Goal: Feedback & Contribution: Submit feedback/report problem

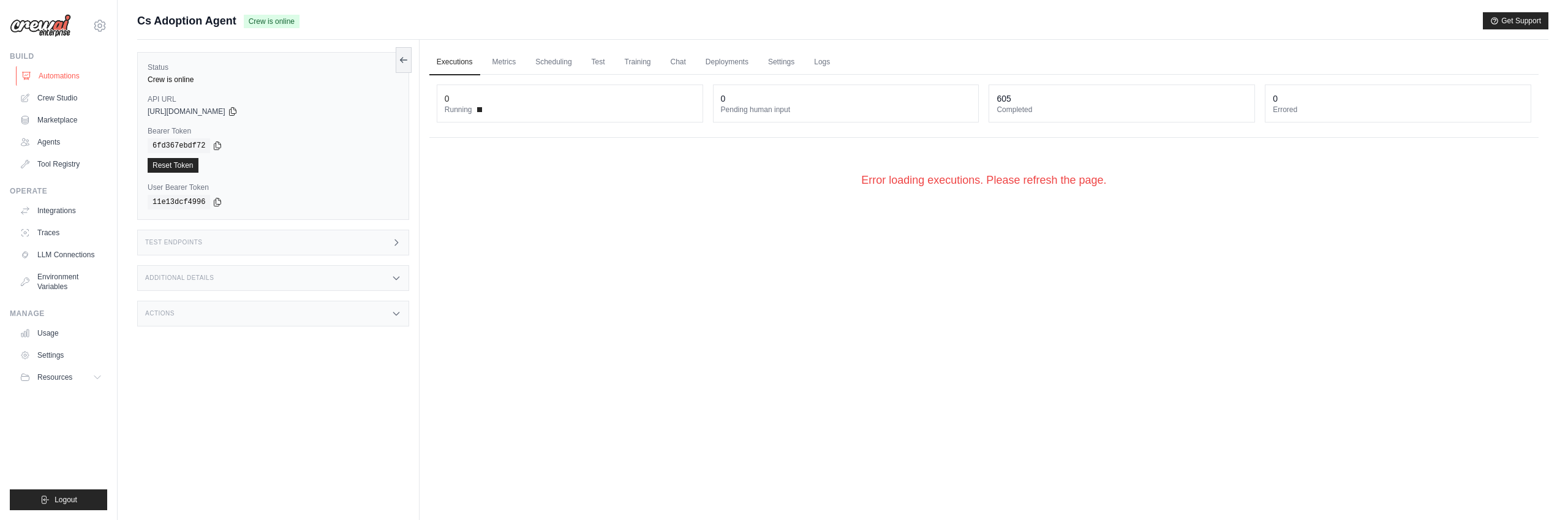
click at [59, 70] on link "Automations" at bounding box center [62, 76] width 92 height 19
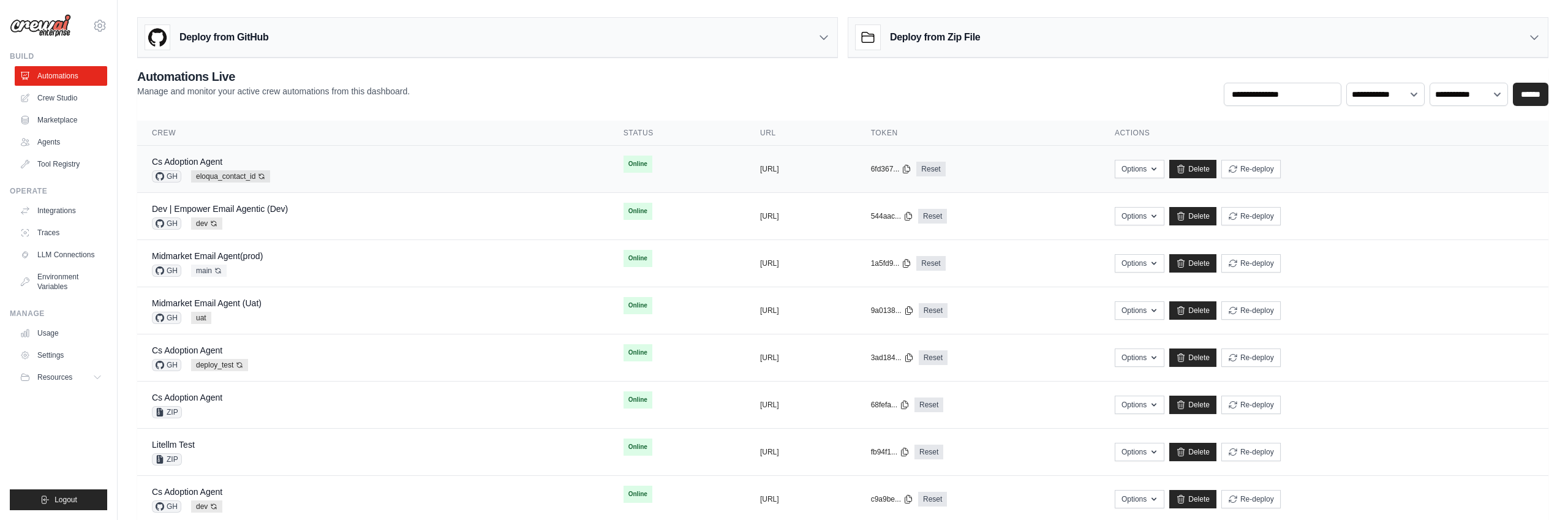
click at [372, 169] on div "Cs Adoption Agent GH eloqua_contact_id Auto-deploy enabled" at bounding box center [373, 169] width 442 height 27
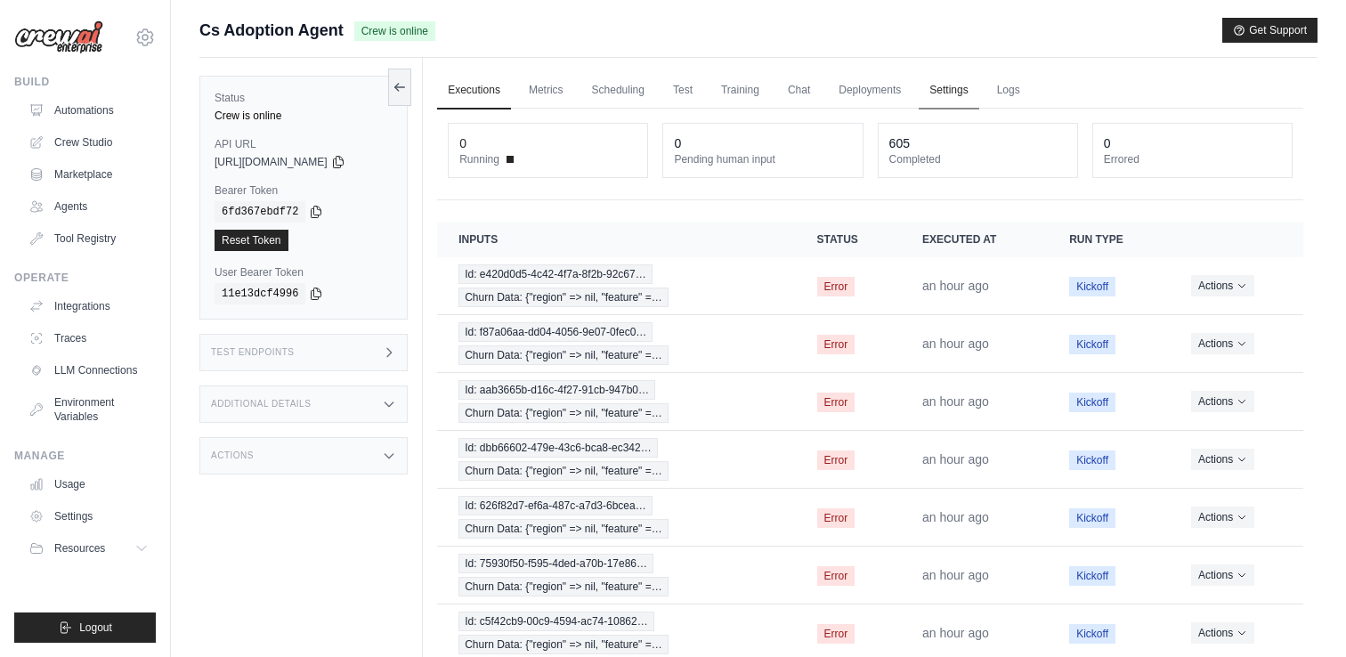
click at [948, 94] on link "Settings" at bounding box center [949, 90] width 60 height 37
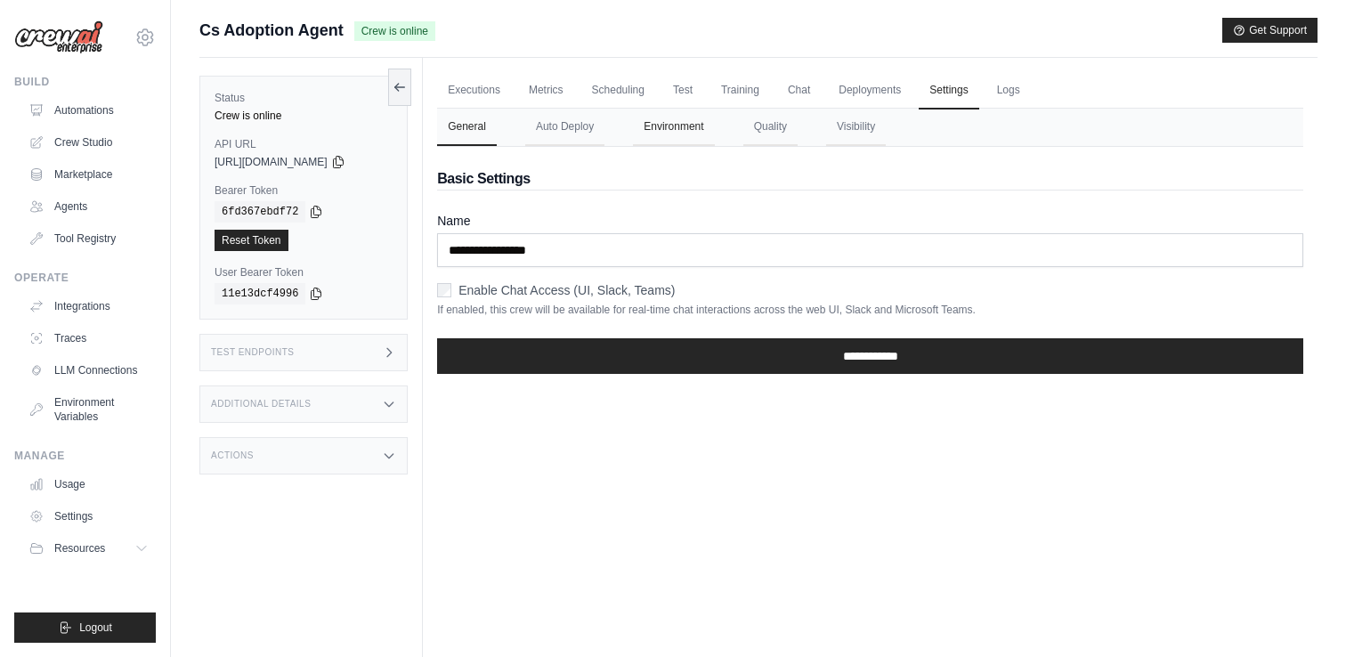
click at [685, 130] on button "Environment" at bounding box center [673, 127] width 81 height 37
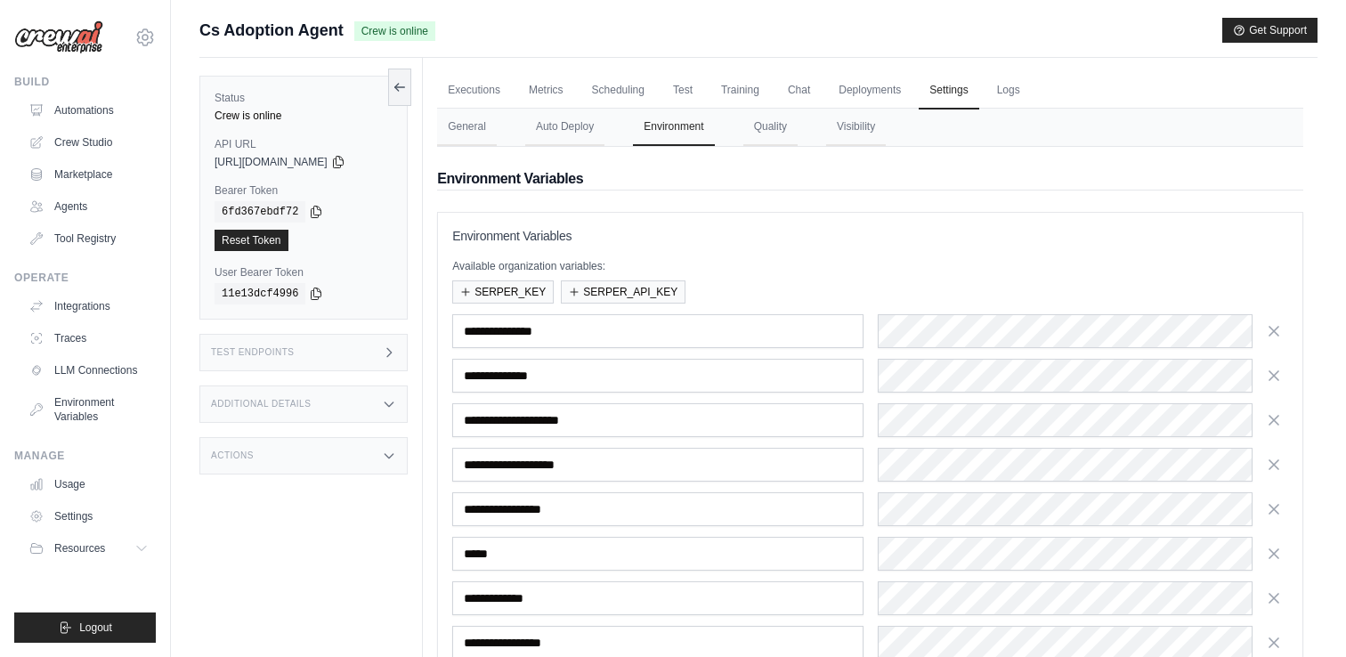
click at [1337, 350] on div "Submit a support request Describe your issue or question * Please be specific a…" at bounding box center [758, 473] width 1175 height 910
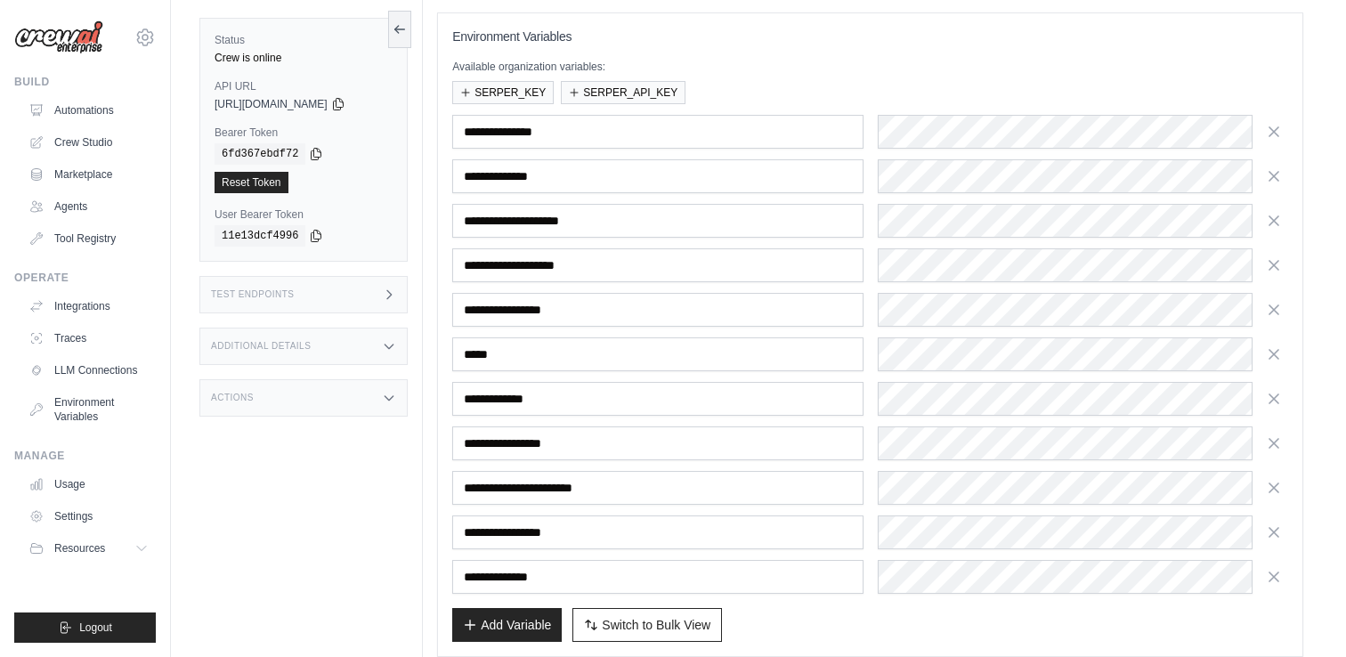
scroll to position [214, 0]
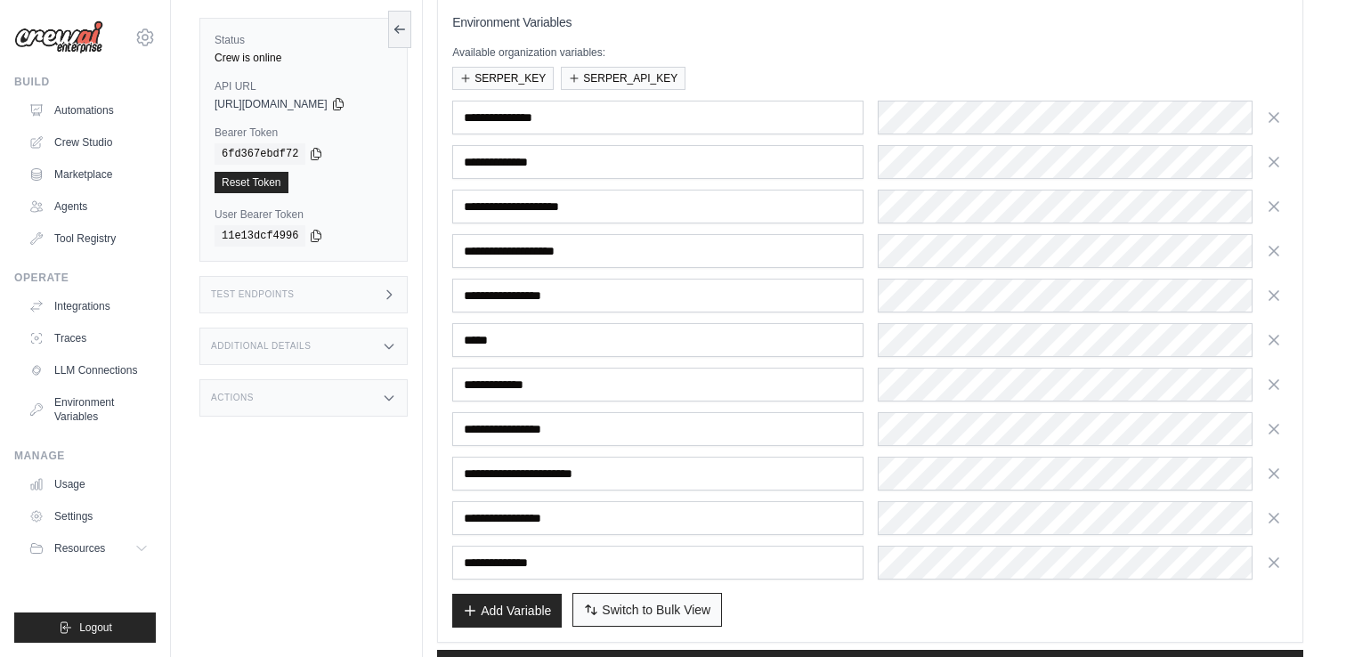
click at [636, 612] on span "Switch to Bulk View" at bounding box center [656, 610] width 109 height 18
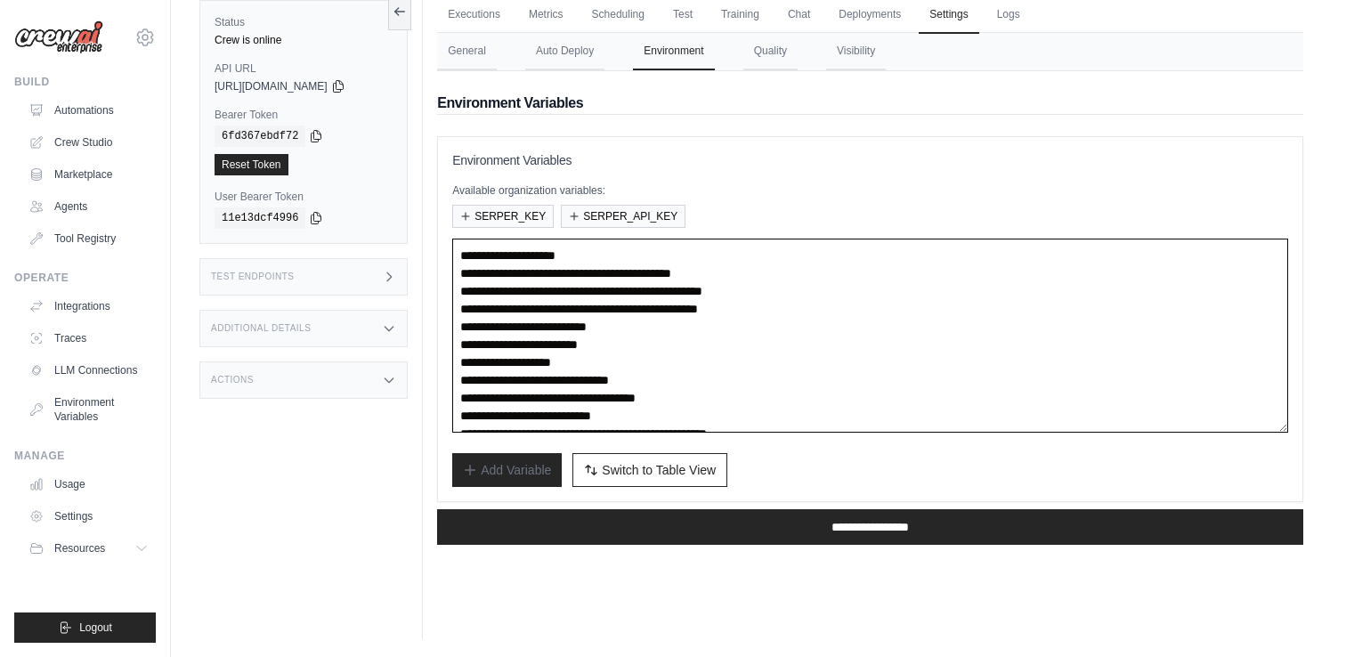
drag, startPoint x: 621, startPoint y: 307, endPoint x: 859, endPoint y: 307, distance: 238.6
click at [859, 307] on textarea "**********" at bounding box center [870, 336] width 836 height 194
paste textarea
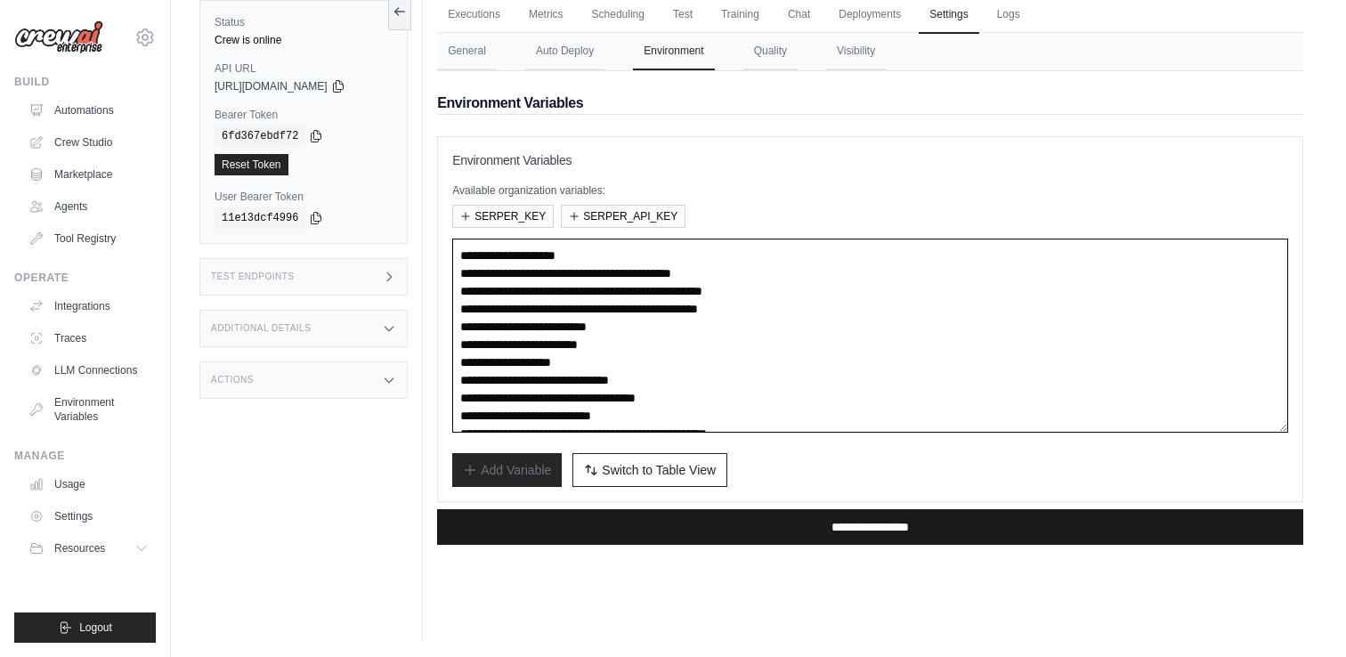
type textarea "**********"
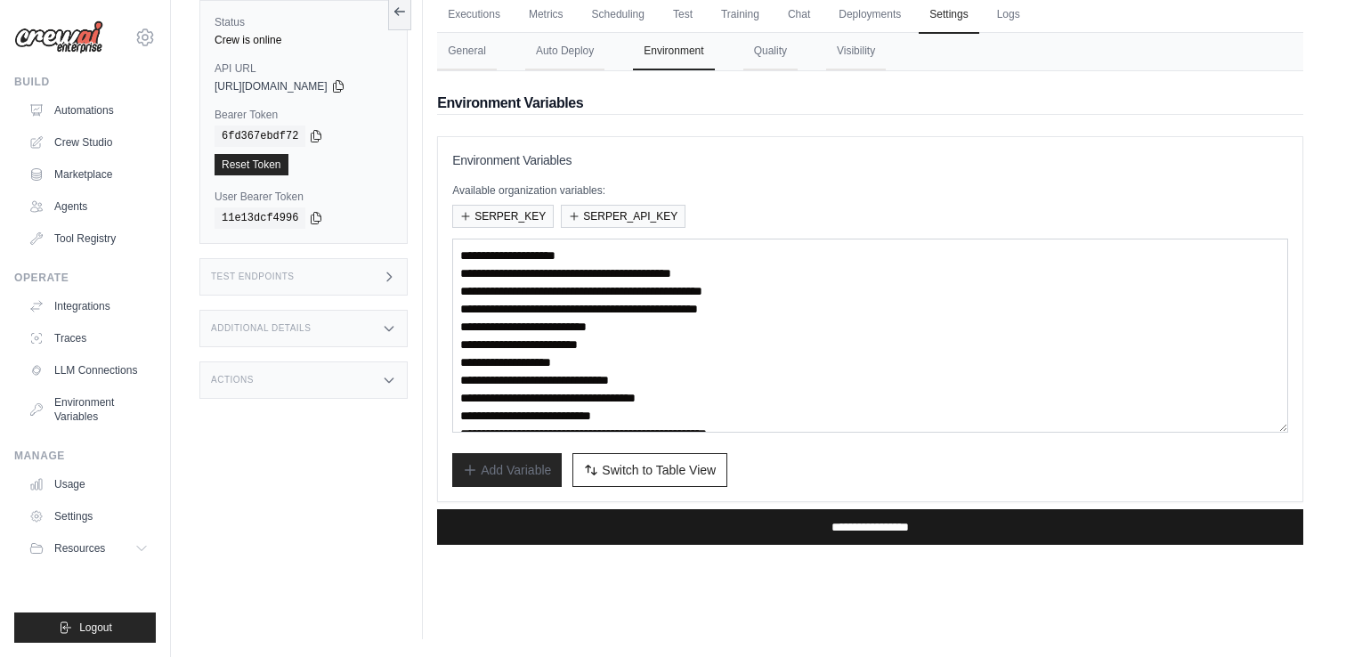
click at [863, 532] on input "**********" at bounding box center [870, 527] width 866 height 36
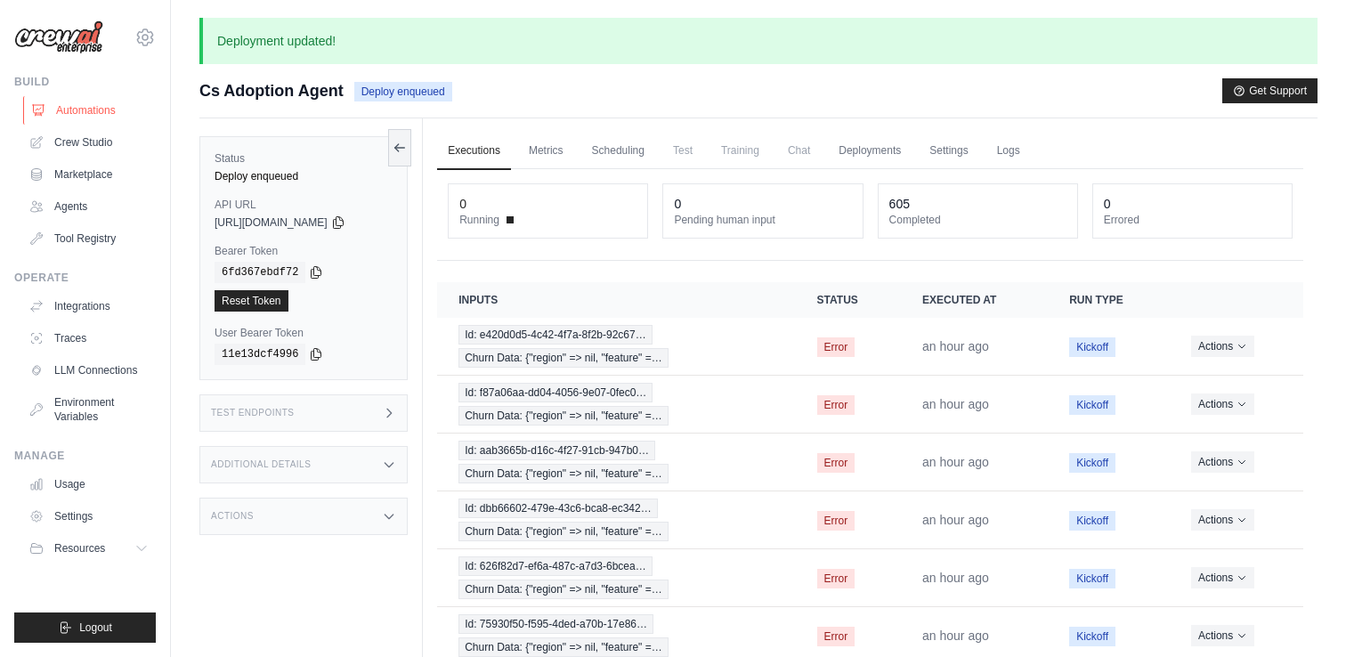
click at [87, 107] on link "Automations" at bounding box center [90, 110] width 134 height 28
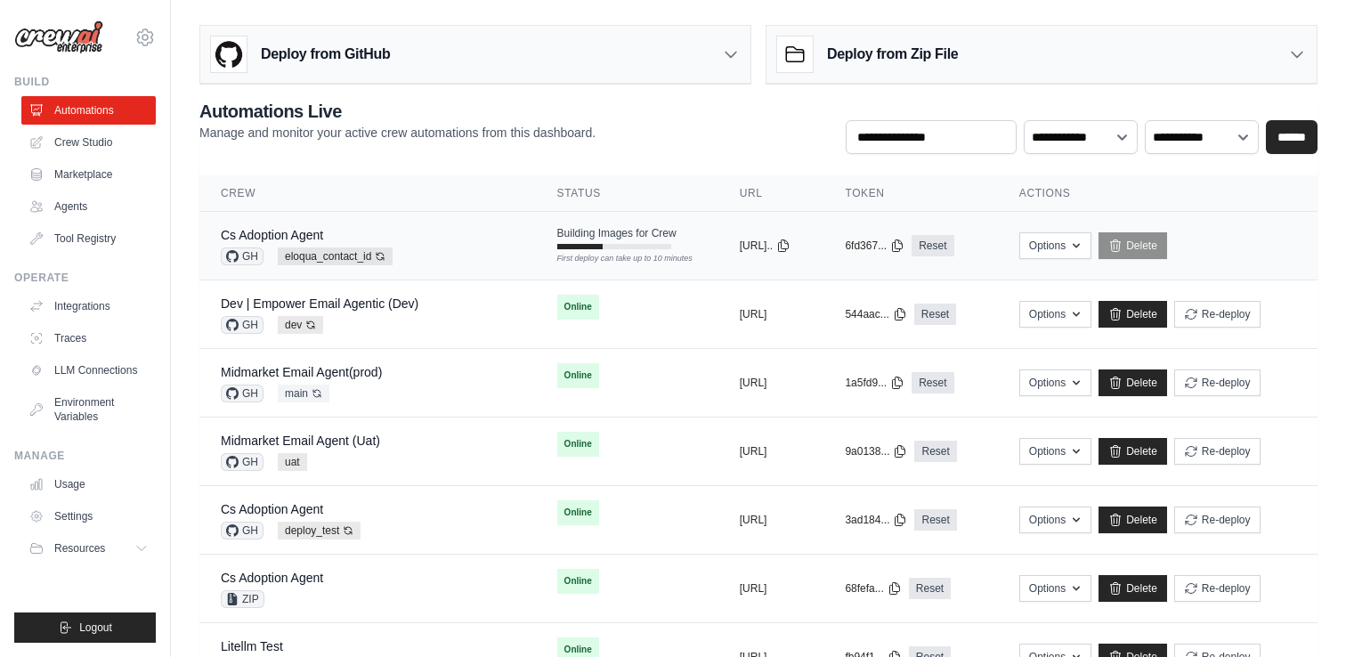
click at [573, 249] on td "Building Images for Crew First deploy can take up to 10 minutes" at bounding box center [627, 238] width 183 height 52
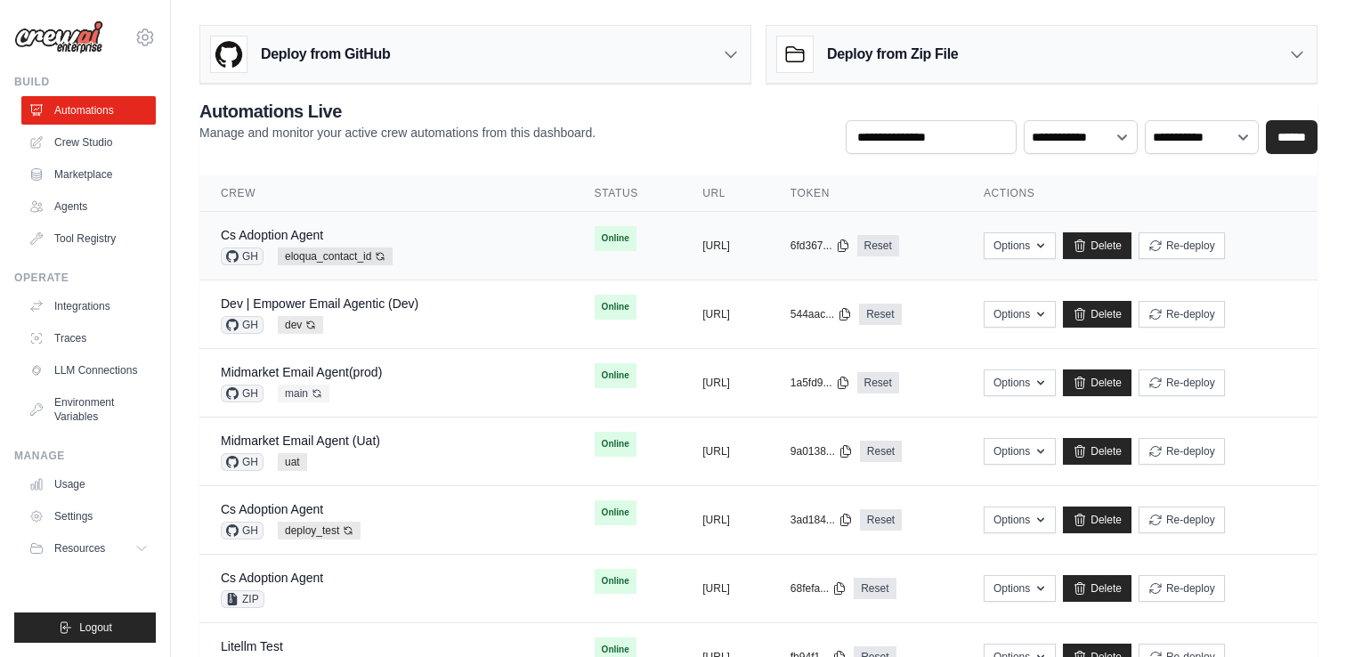
click at [431, 251] on div "Cs Adoption Agent GH eloqua_contact_id Auto-deploy enabled" at bounding box center [386, 245] width 331 height 39
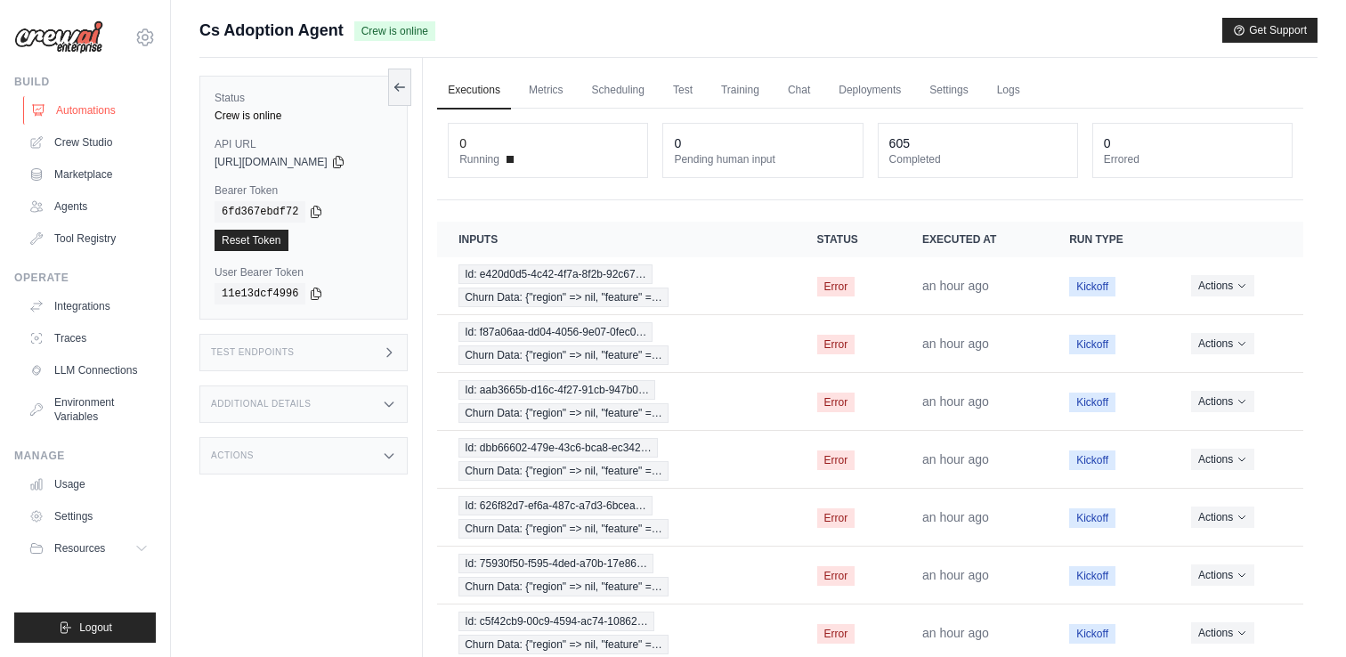
click at [88, 103] on link "Automations" at bounding box center [90, 110] width 134 height 28
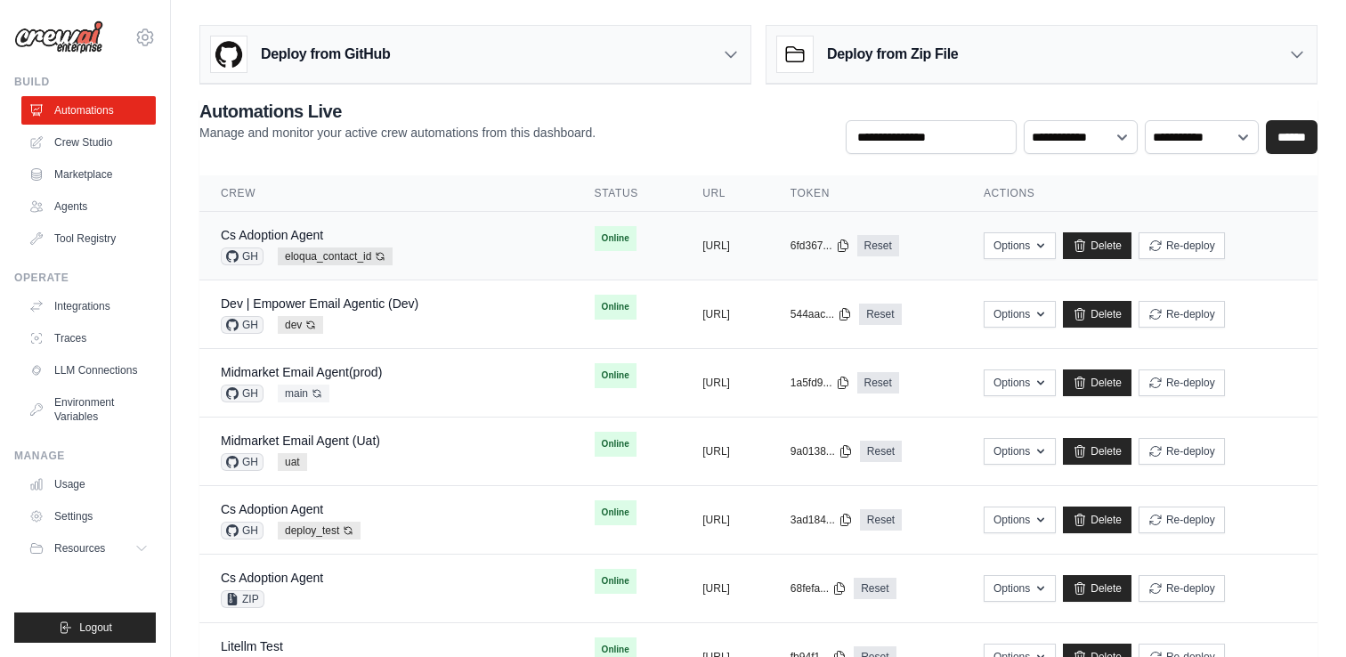
click at [410, 231] on div "Cs Adoption Agent GH eloqua_contact_id Auto-deploy enabled" at bounding box center [386, 245] width 331 height 39
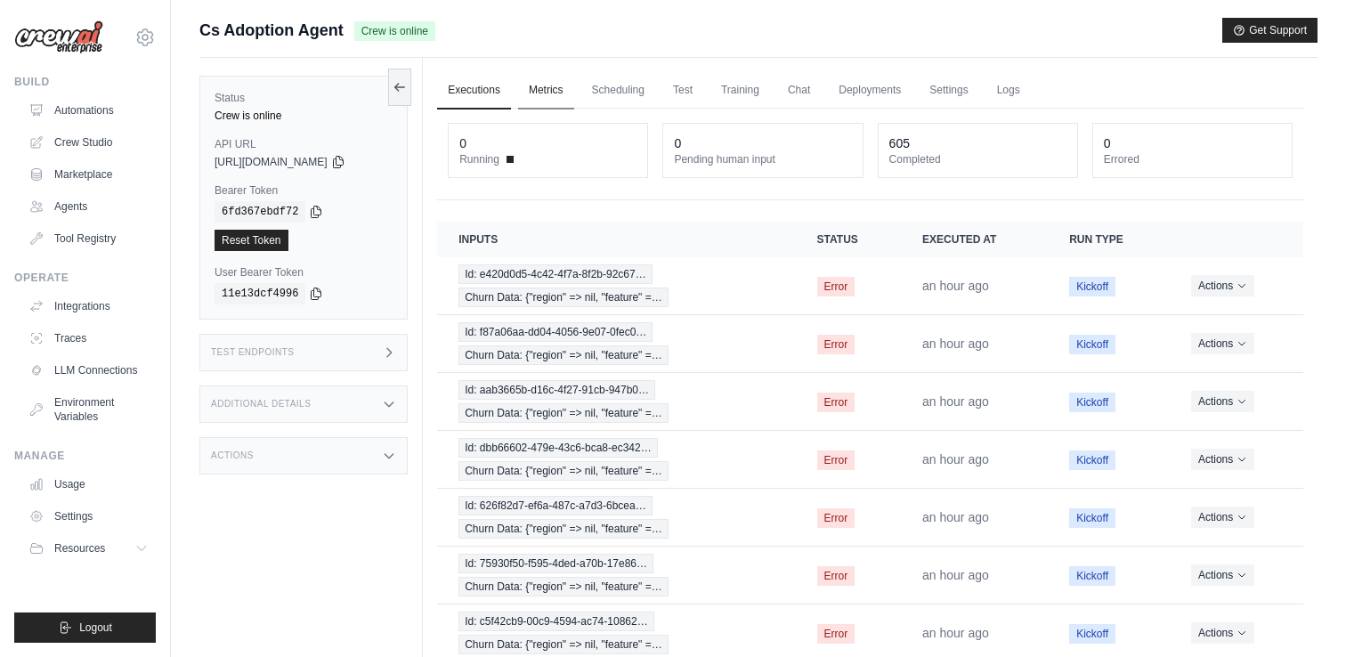
click at [546, 92] on link "Metrics" at bounding box center [546, 90] width 56 height 37
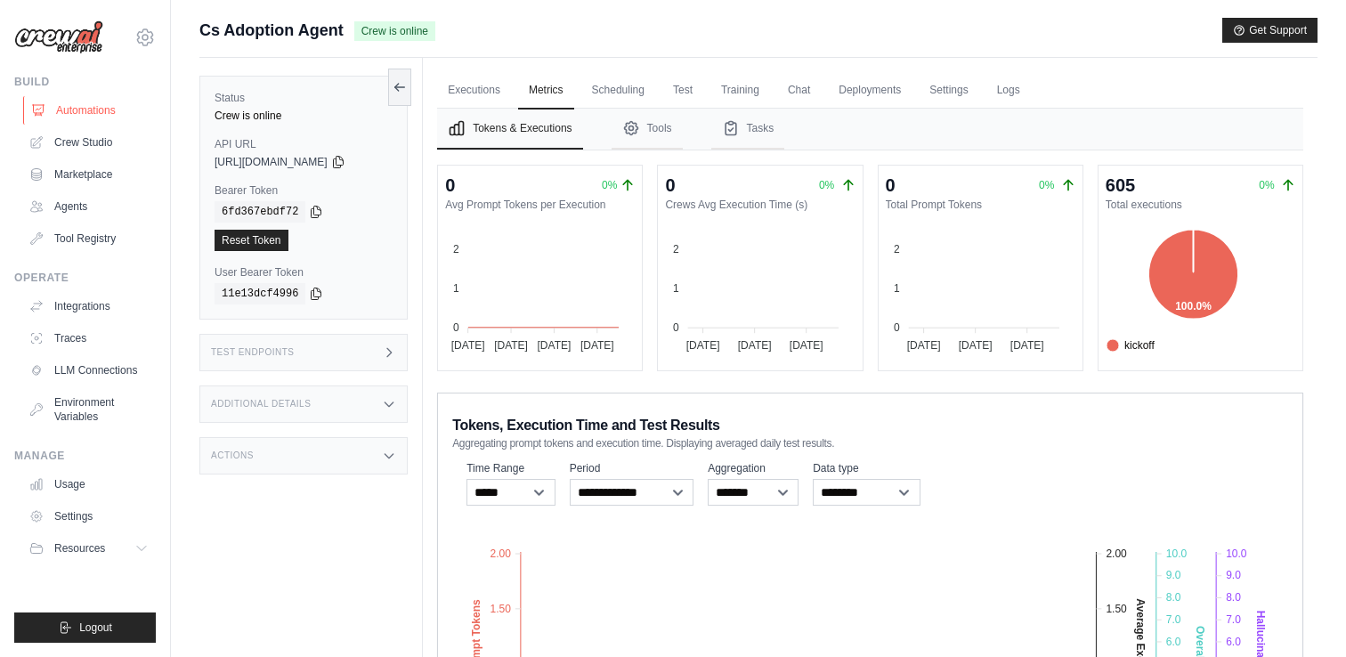
click at [81, 113] on link "Automations" at bounding box center [90, 110] width 134 height 28
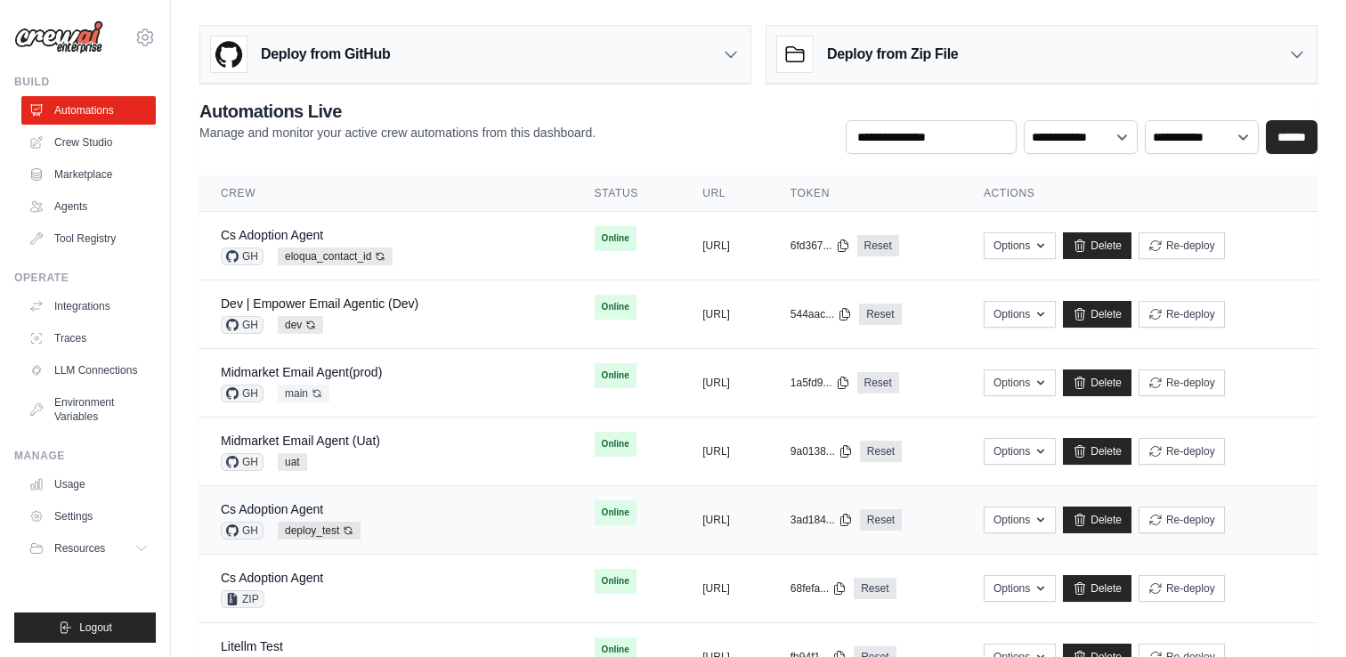
click at [424, 518] on div "Cs Adoption Agent GH deploy_test Auto-deploy enabled" at bounding box center [386, 519] width 331 height 39
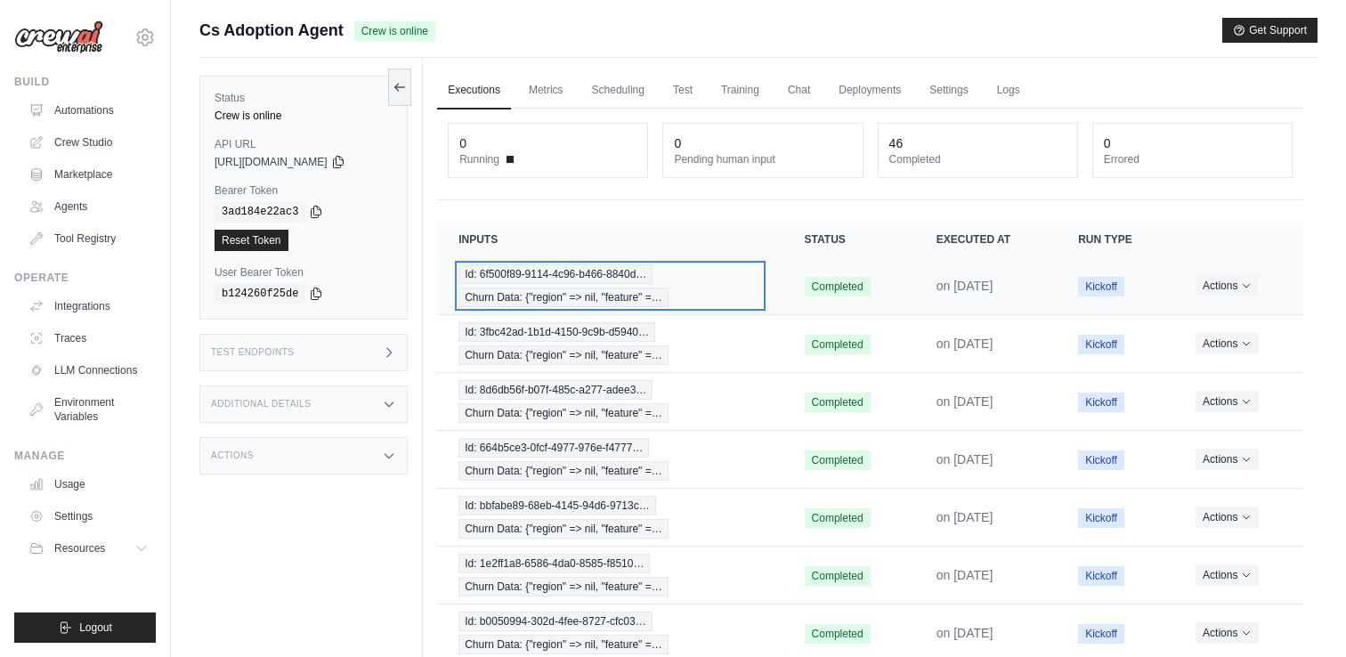
click at [735, 292] on div "Id: 6f500f89-9114-4c96-b466-8840d… Churn Data: {"region" => nil, "feature" =…" at bounding box center [610, 285] width 303 height 43
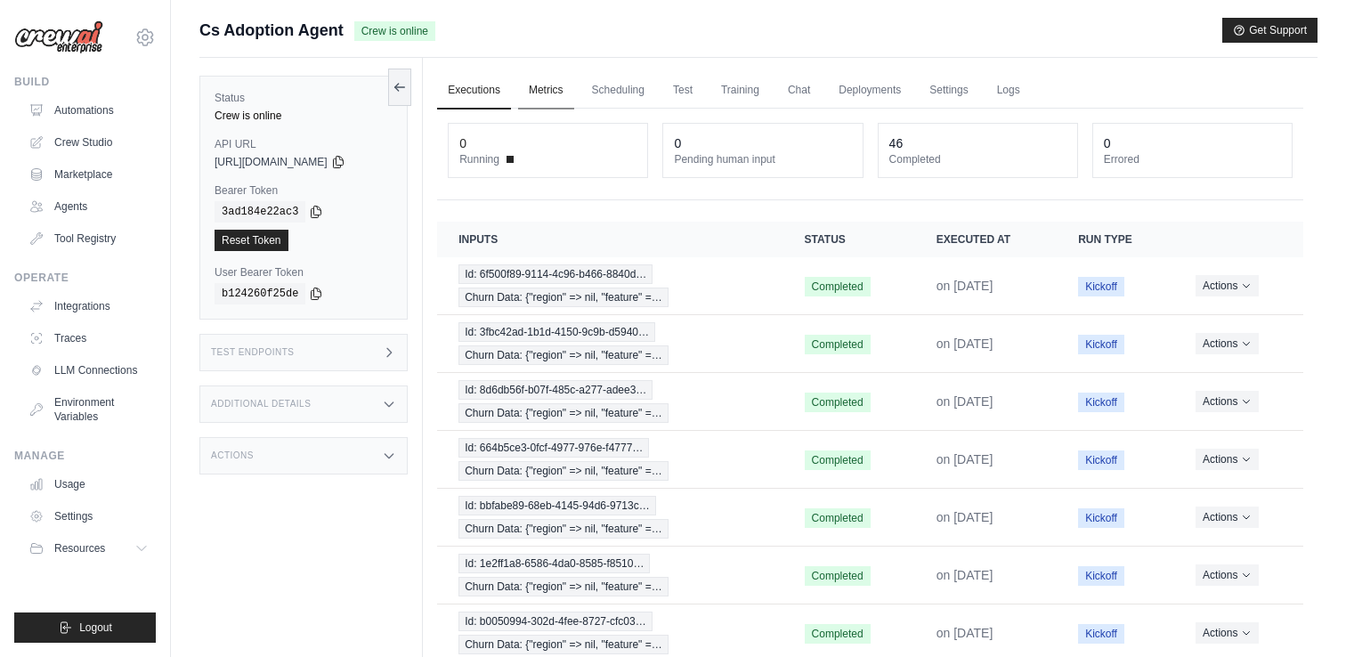
click at [552, 86] on link "Metrics" at bounding box center [546, 90] width 56 height 37
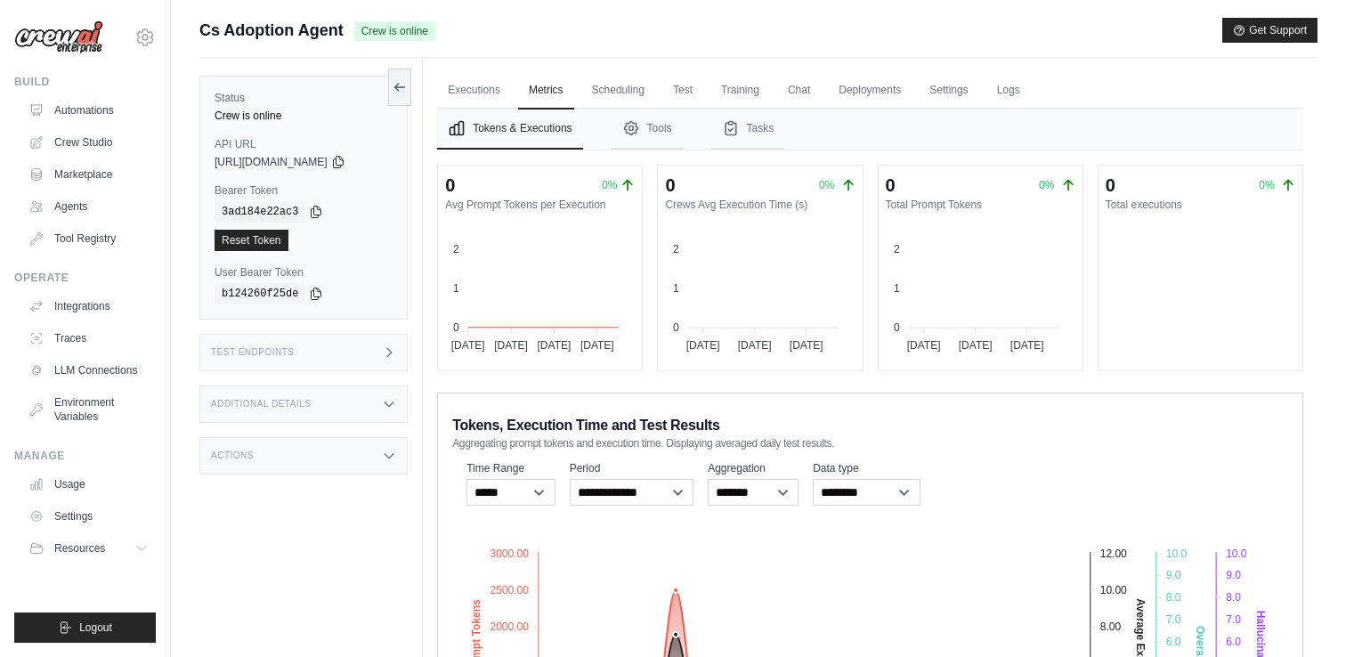
click at [1322, 330] on div "Submit a support request Describe your issue or question * Please be specific a…" at bounding box center [758, 450] width 1175 height 864
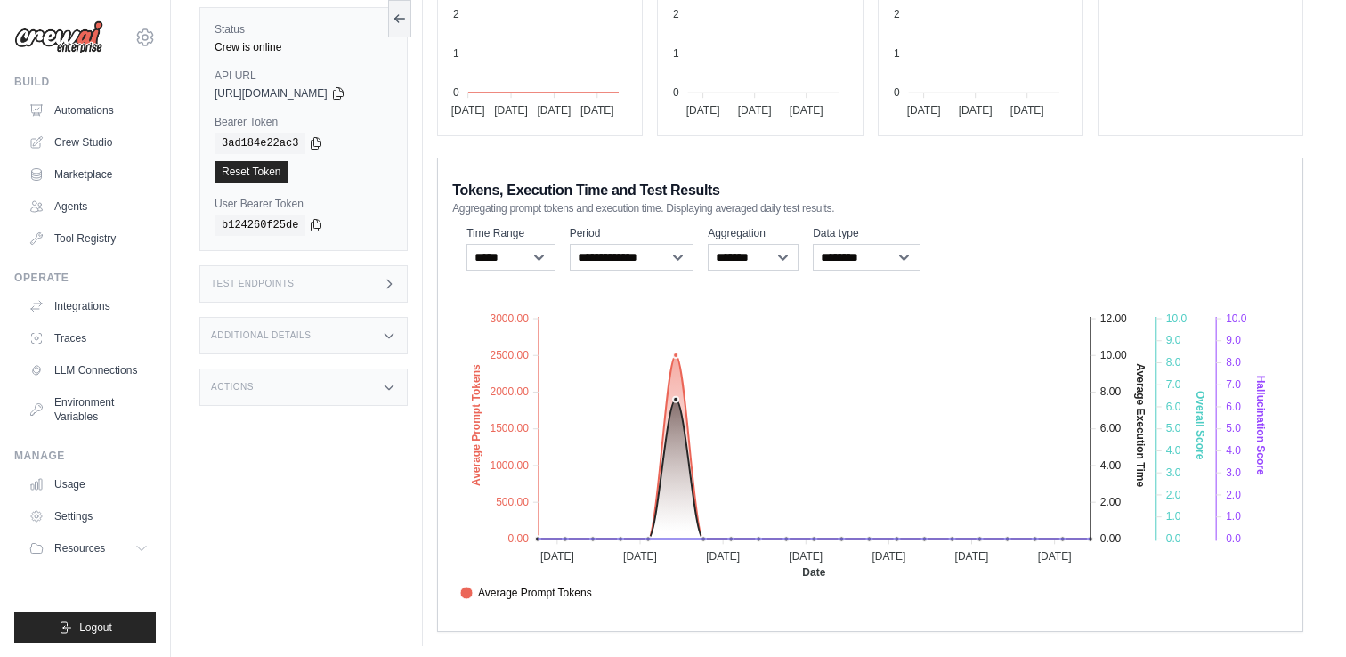
scroll to position [242, 0]
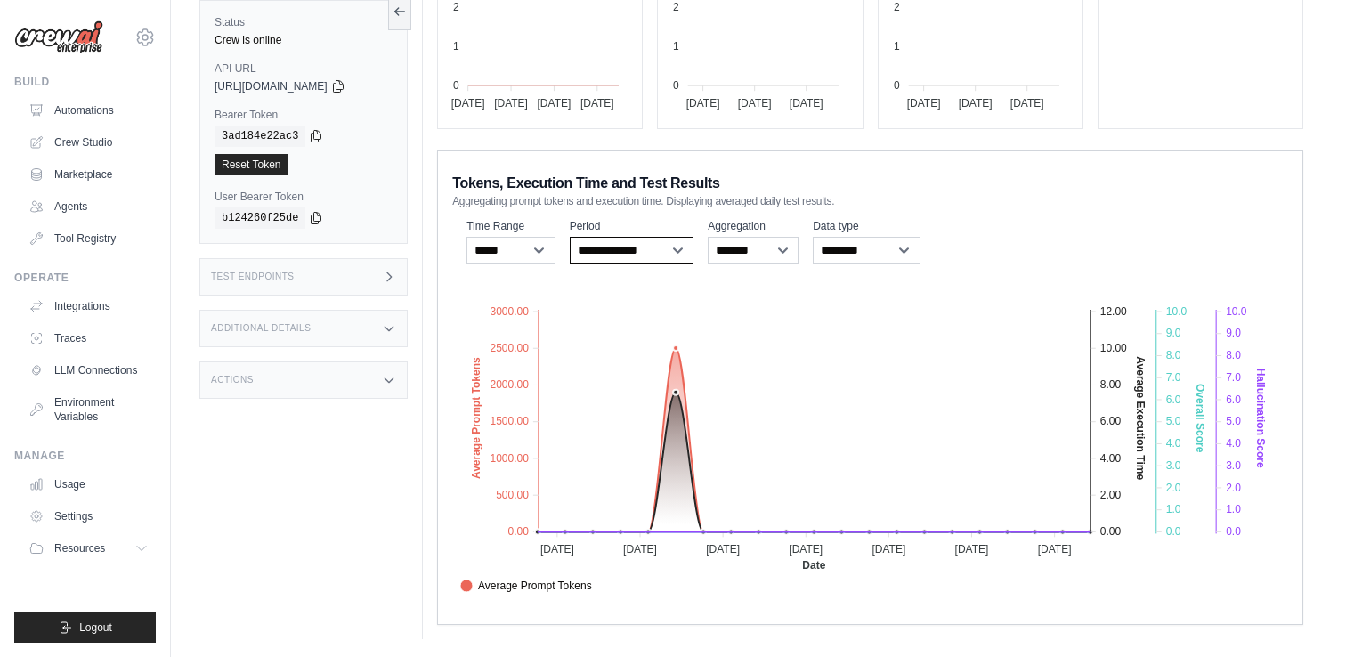
click at [624, 250] on select "**********" at bounding box center [632, 250] width 125 height 27
click at [1317, 194] on div "Executions Metrics Scheduling Test Training Chat Deployments Settings Logs 0 Ru…" at bounding box center [870, 228] width 895 height 824
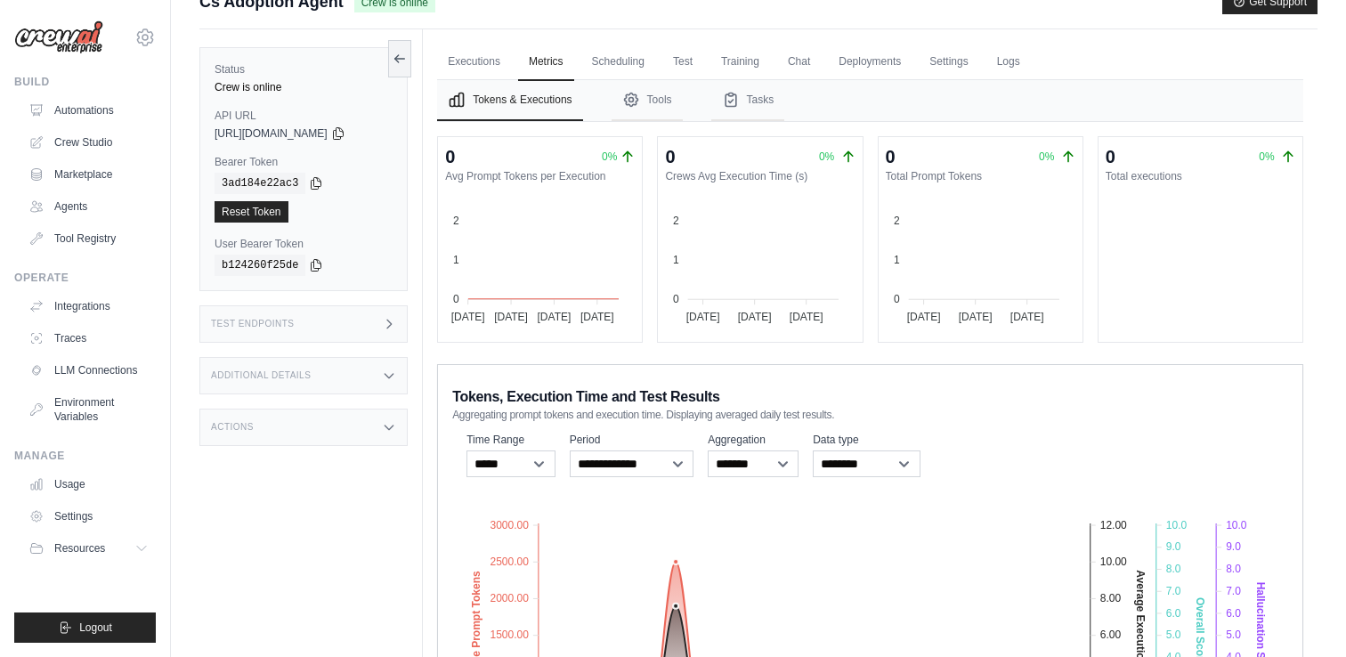
scroll to position [0, 0]
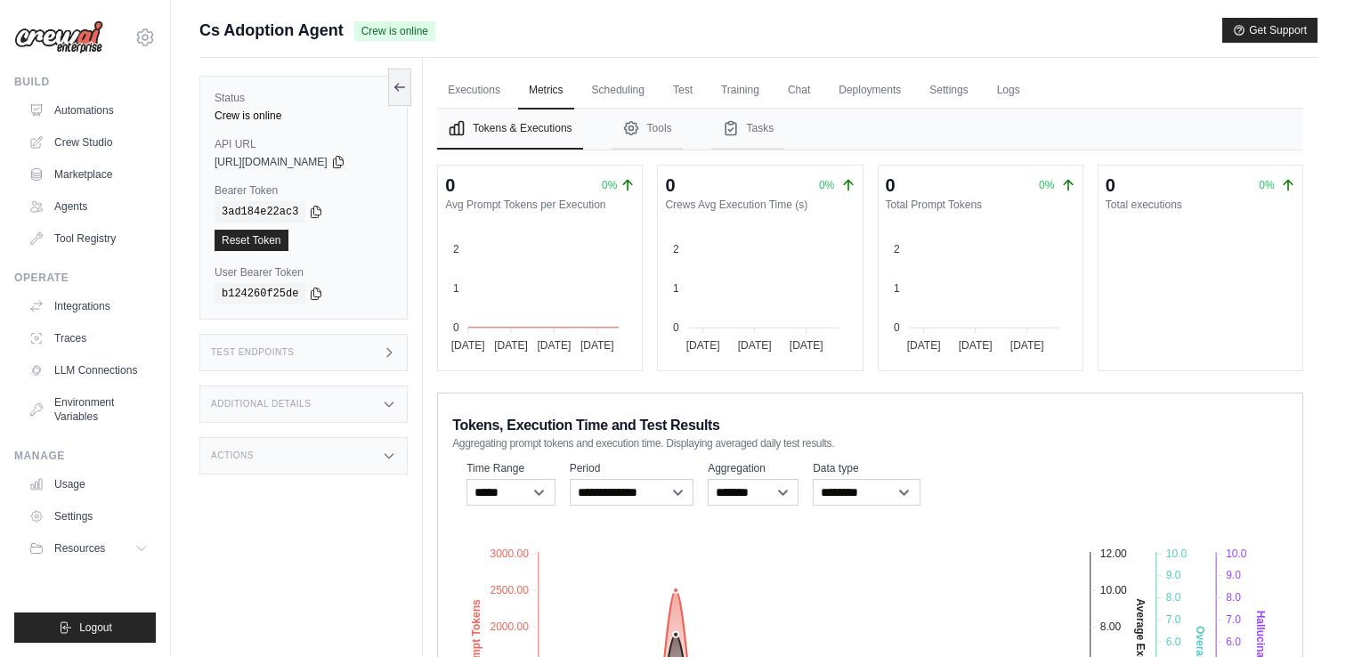
click at [895, 125] on nav "Tokens & Executions Tools Tasks" at bounding box center [870, 129] width 866 height 41
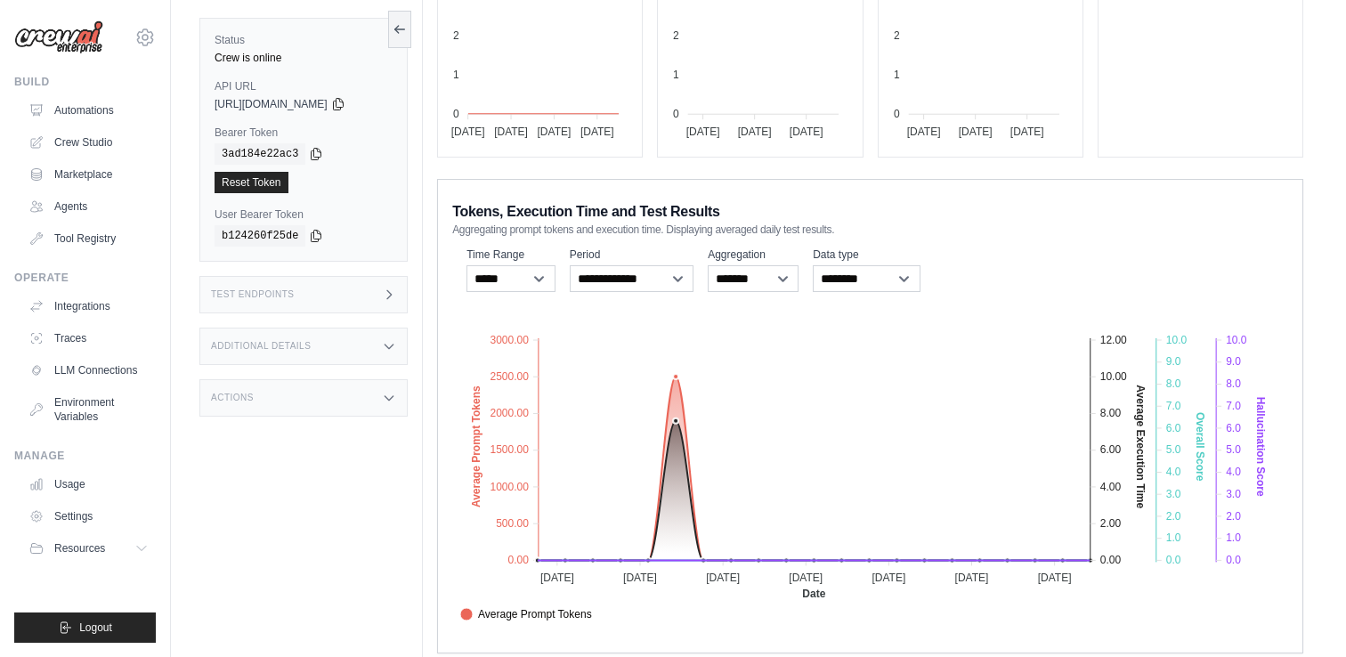
scroll to position [242, 0]
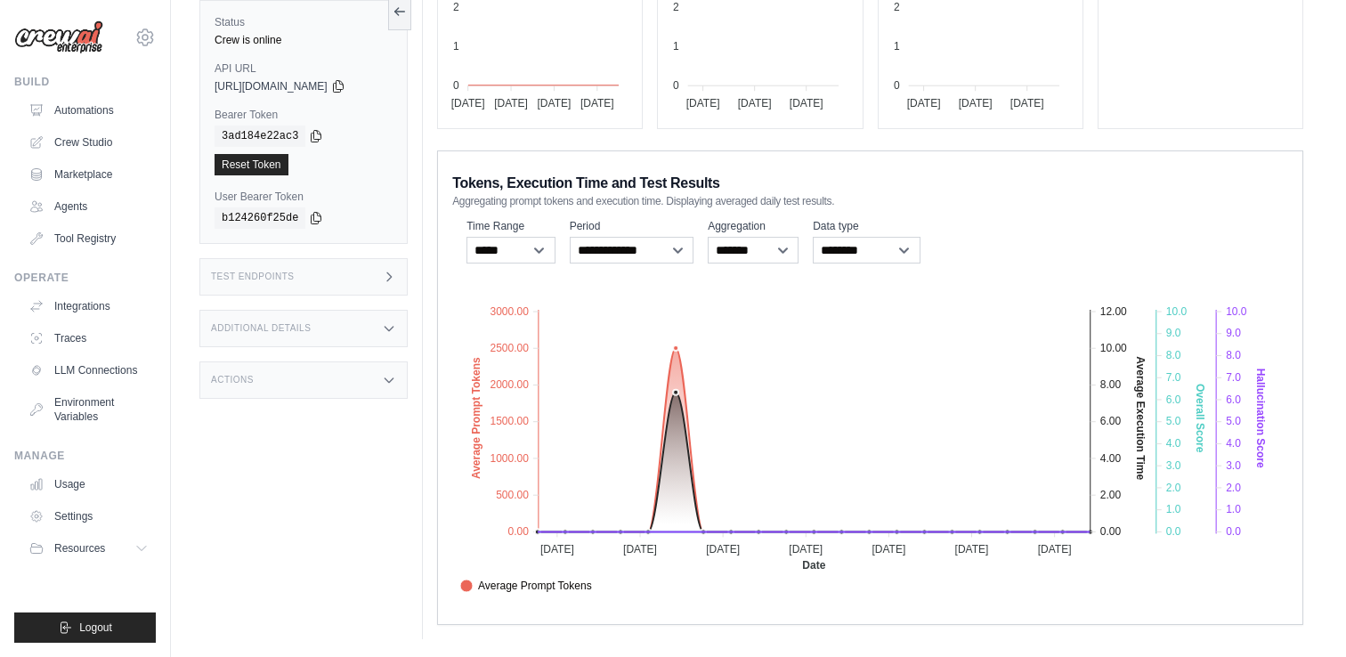
click at [1340, 404] on div "Submit a support request Describe your issue or question * Please be specific a…" at bounding box center [758, 208] width 1175 height 864
click at [1310, 176] on div "Executions Metrics Scheduling Test Training Chat Deployments Settings Logs 0 Ru…" at bounding box center [870, 228] width 895 height 824
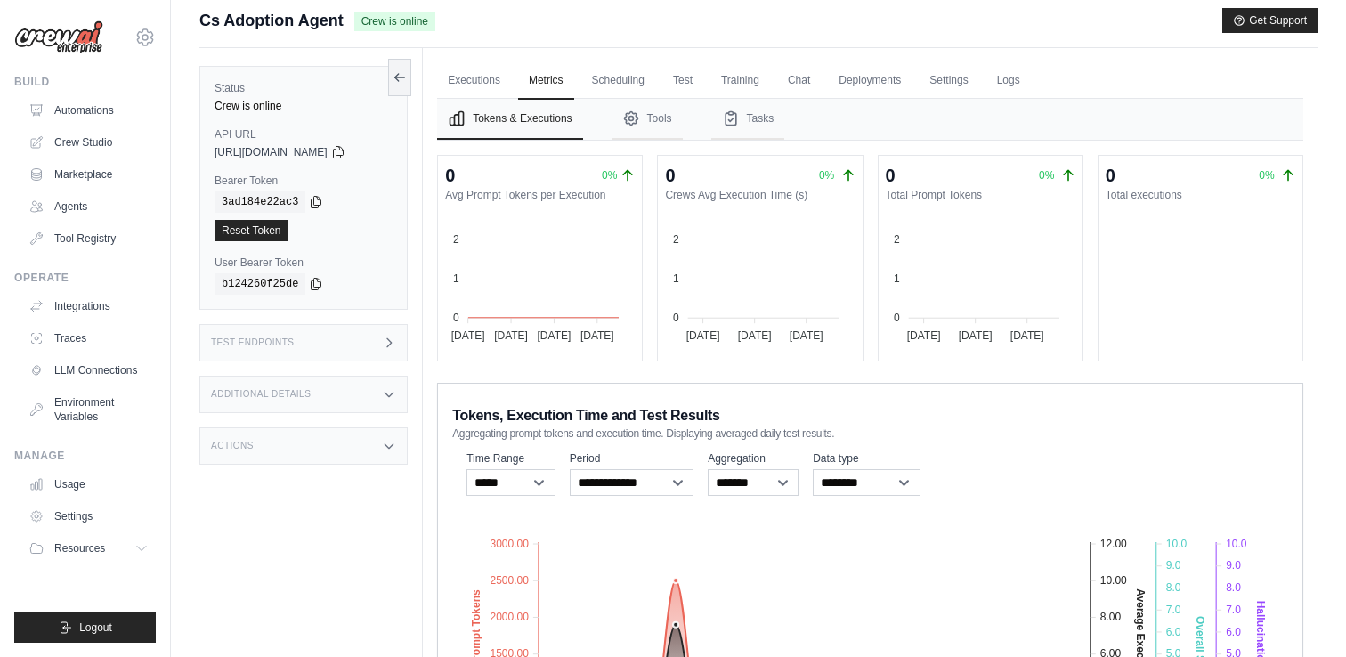
scroll to position [0, 0]
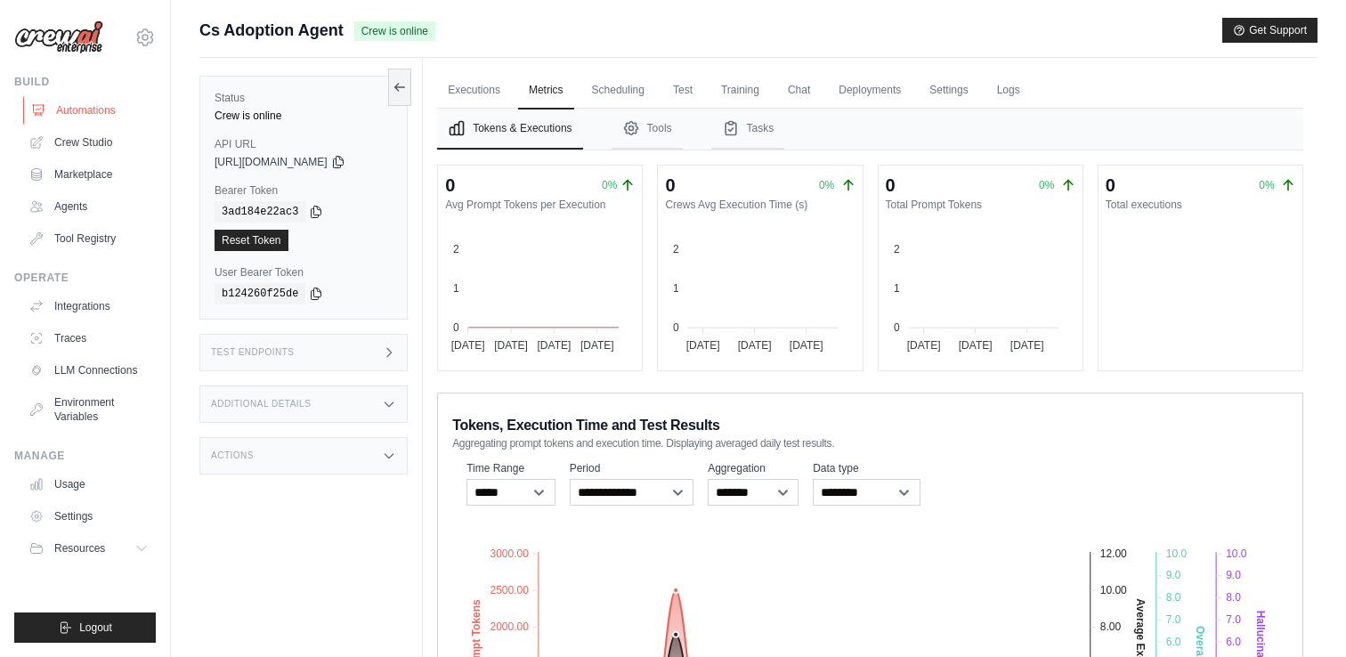
click at [97, 103] on link "Automations" at bounding box center [90, 110] width 134 height 28
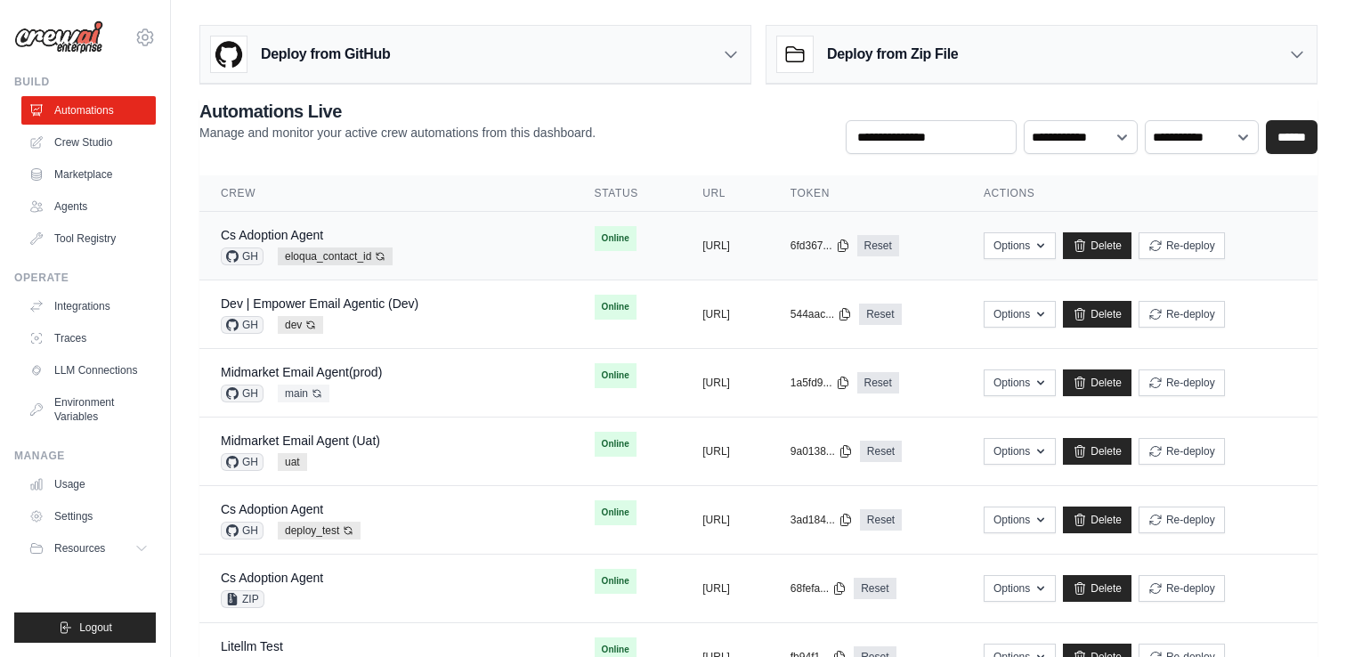
click at [469, 243] on div "Cs Adoption Agent GH eloqua_contact_id Auto-deploy enabled" at bounding box center [386, 245] width 331 height 39
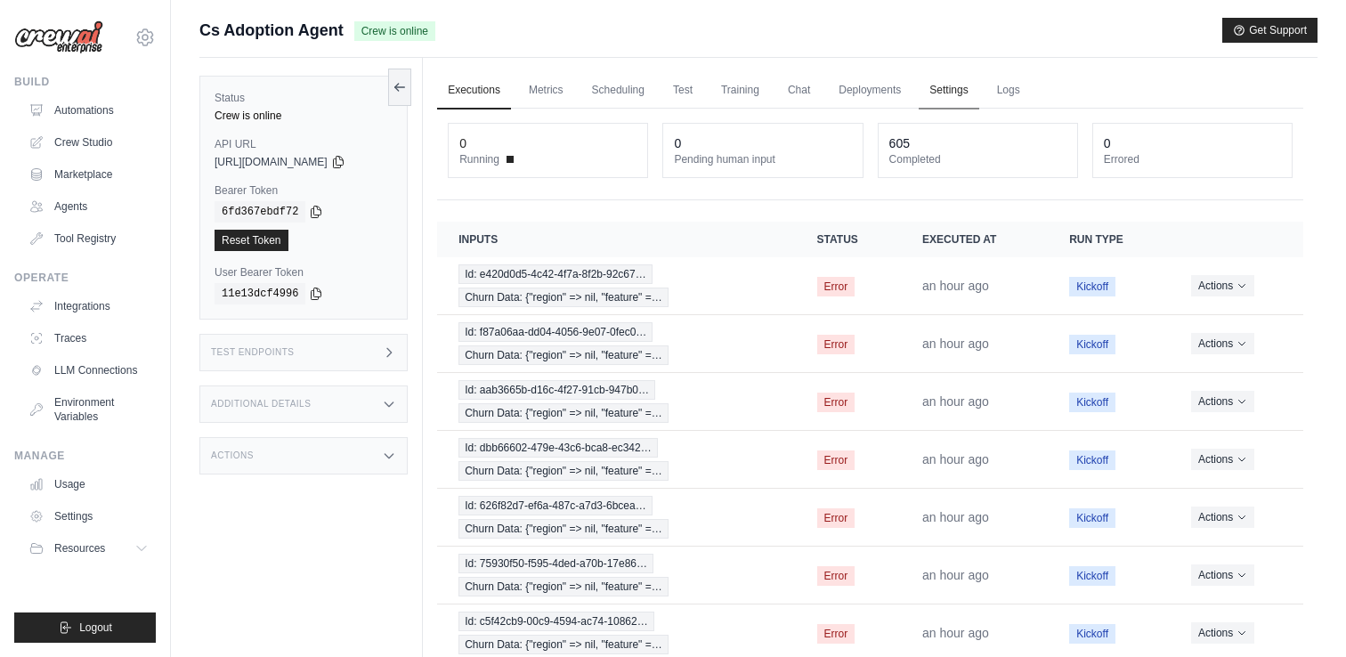
click at [943, 96] on link "Settings" at bounding box center [949, 90] width 60 height 37
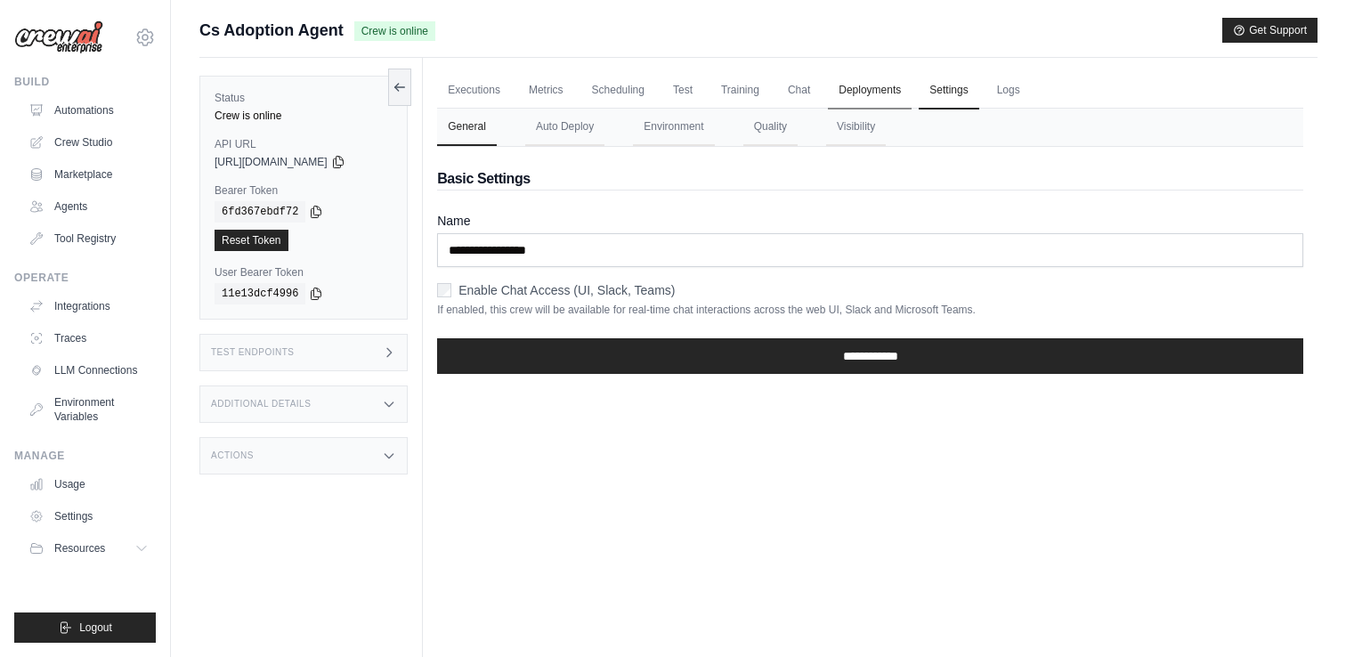
click at [878, 89] on link "Deployments" at bounding box center [870, 90] width 84 height 37
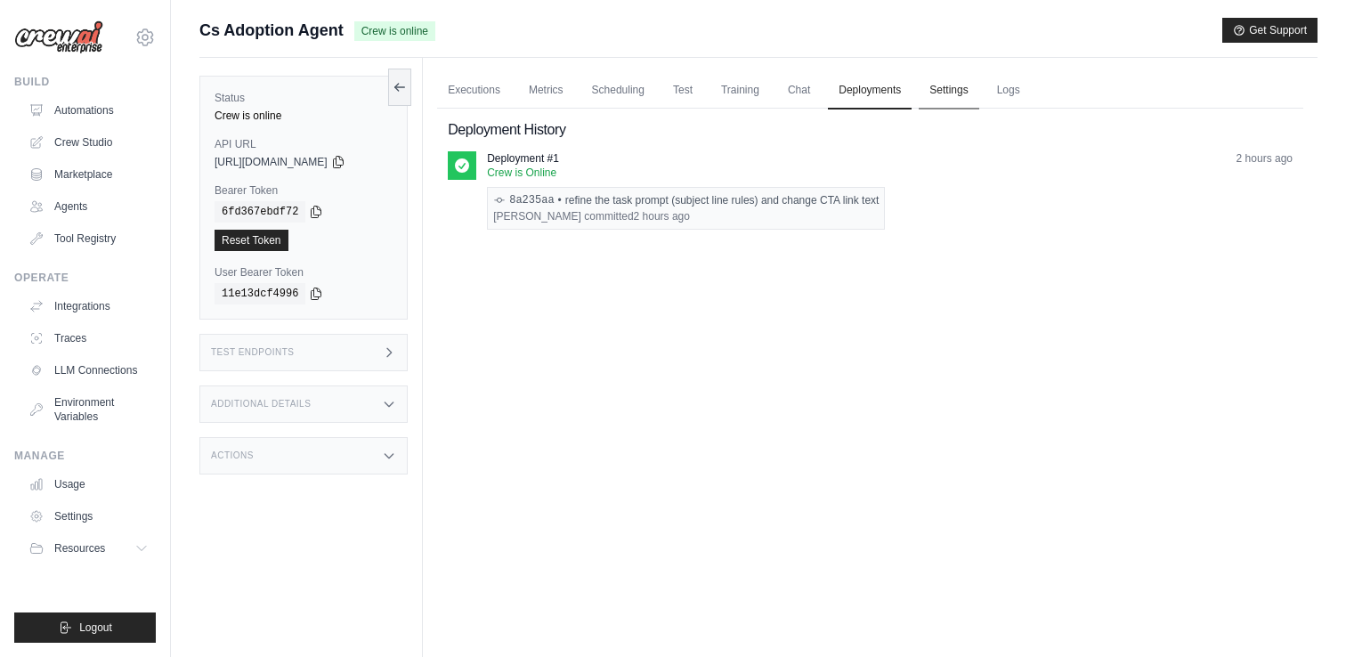
click at [947, 88] on link "Settings" at bounding box center [949, 90] width 60 height 37
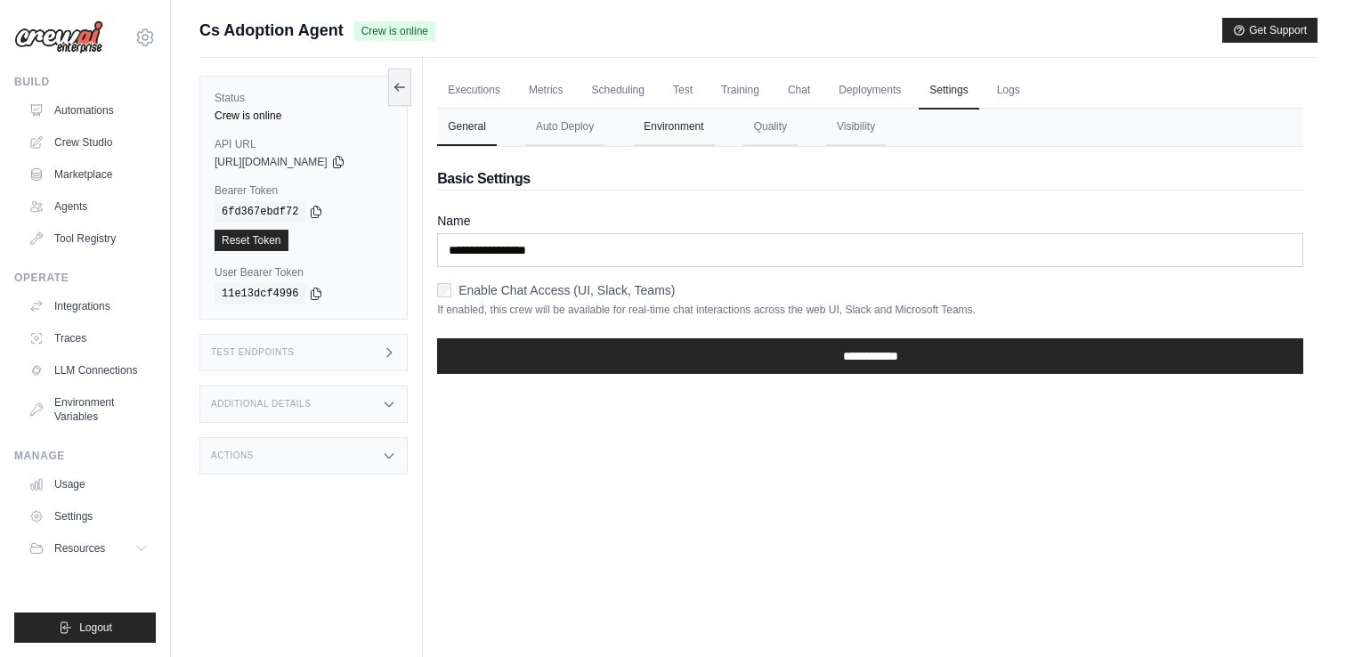
click at [683, 129] on button "Environment" at bounding box center [673, 127] width 81 height 37
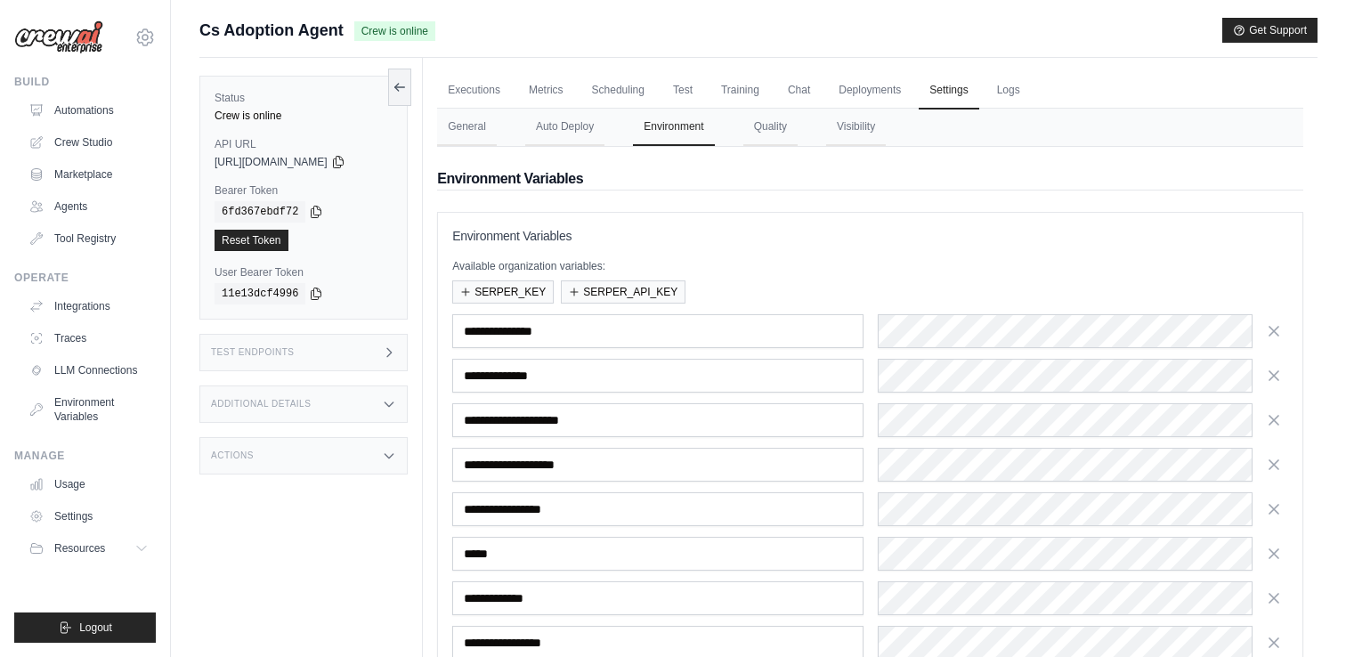
click at [1321, 233] on div "Submit a support request Describe your issue or question * Please be specific a…" at bounding box center [758, 473] width 1175 height 910
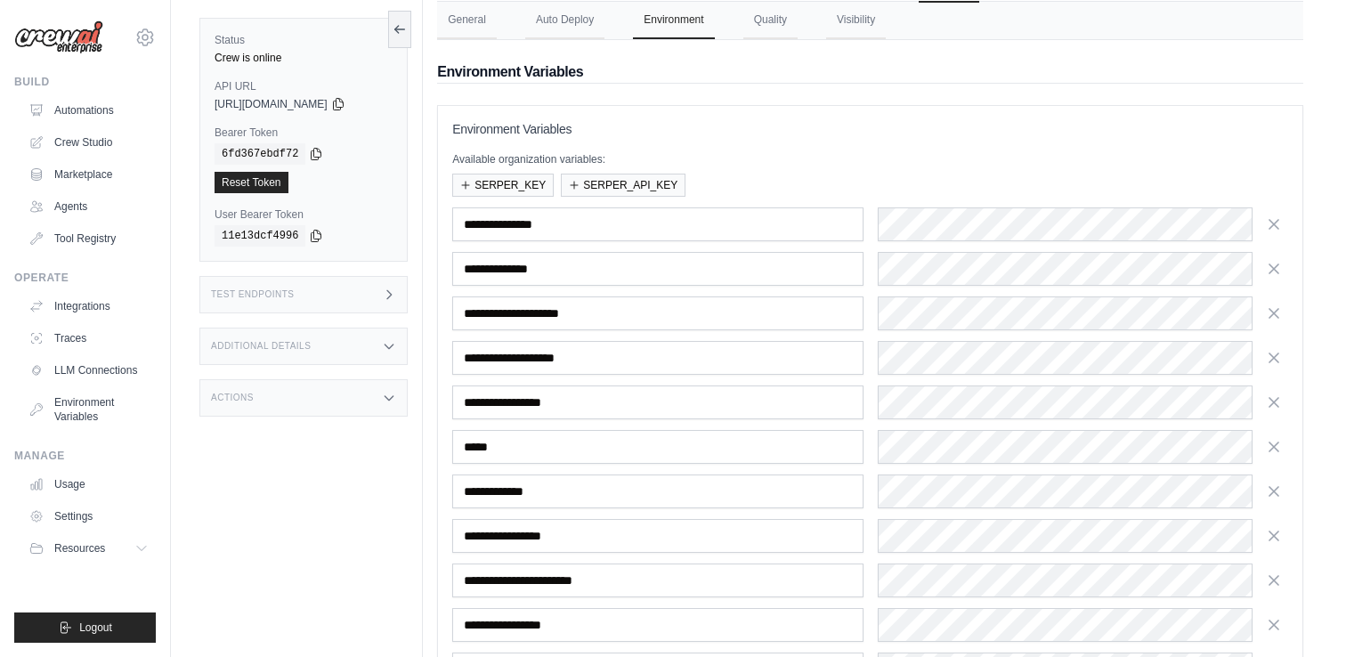
scroll to position [142, 0]
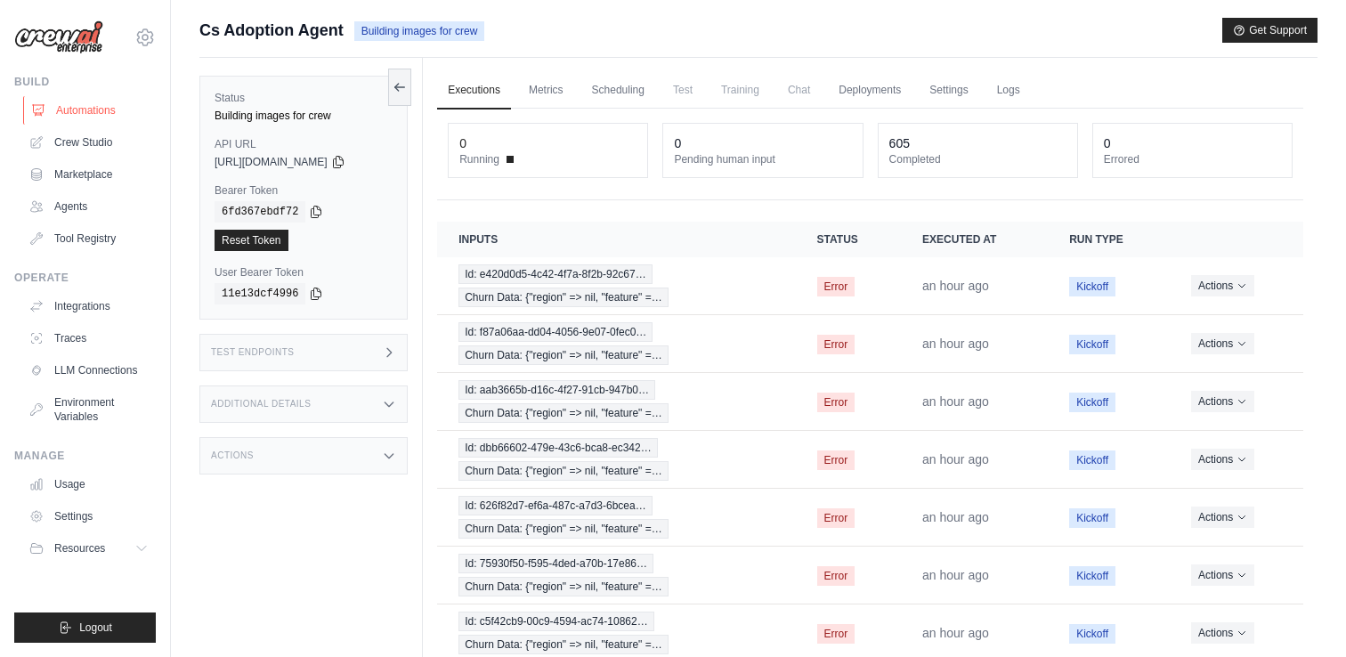
click at [76, 117] on link "Automations" at bounding box center [90, 110] width 134 height 28
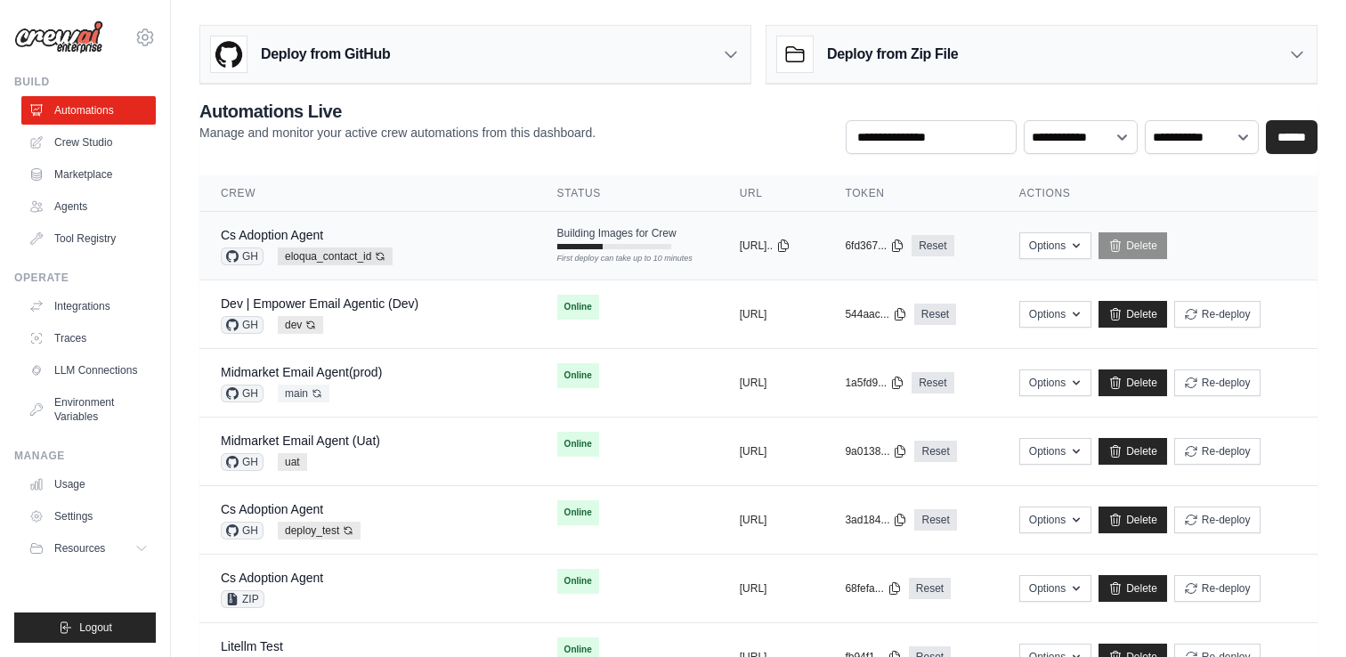
click at [449, 244] on div "Cs Adoption Agent GH eloqua_contact_id Auto-deploy enabled" at bounding box center [368, 245] width 294 height 39
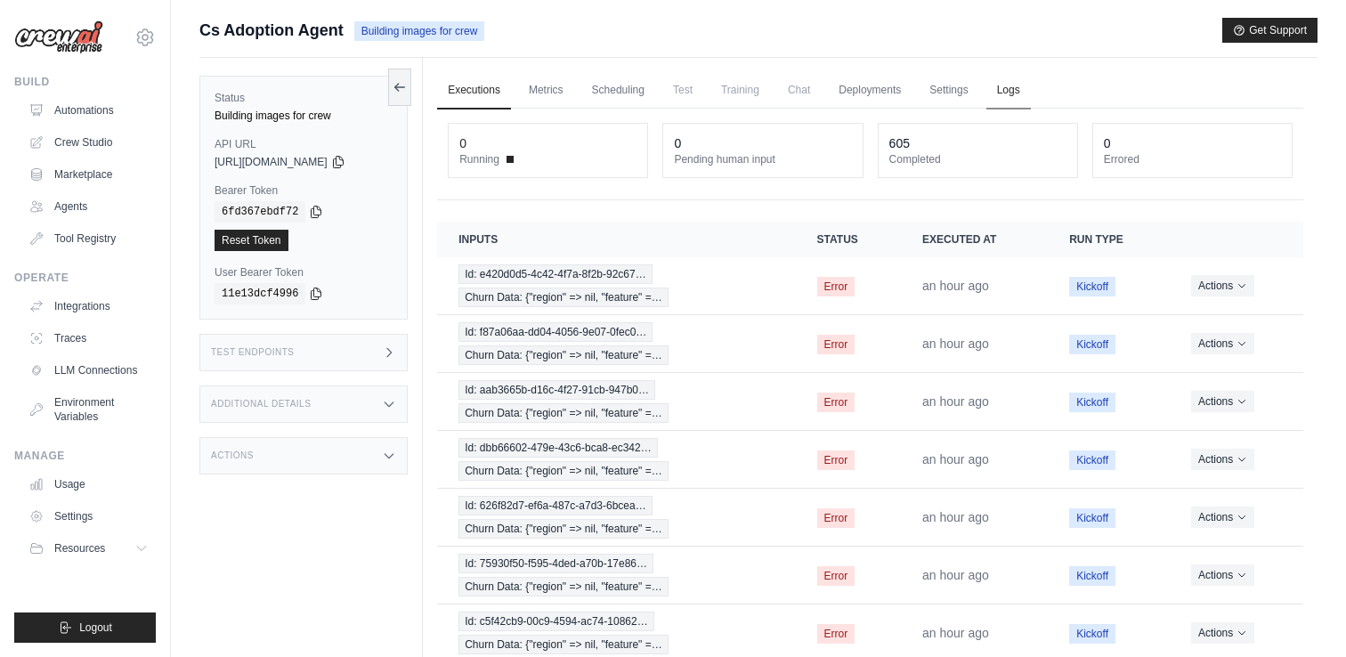
click at [1018, 93] on link "Logs" at bounding box center [1009, 90] width 45 height 37
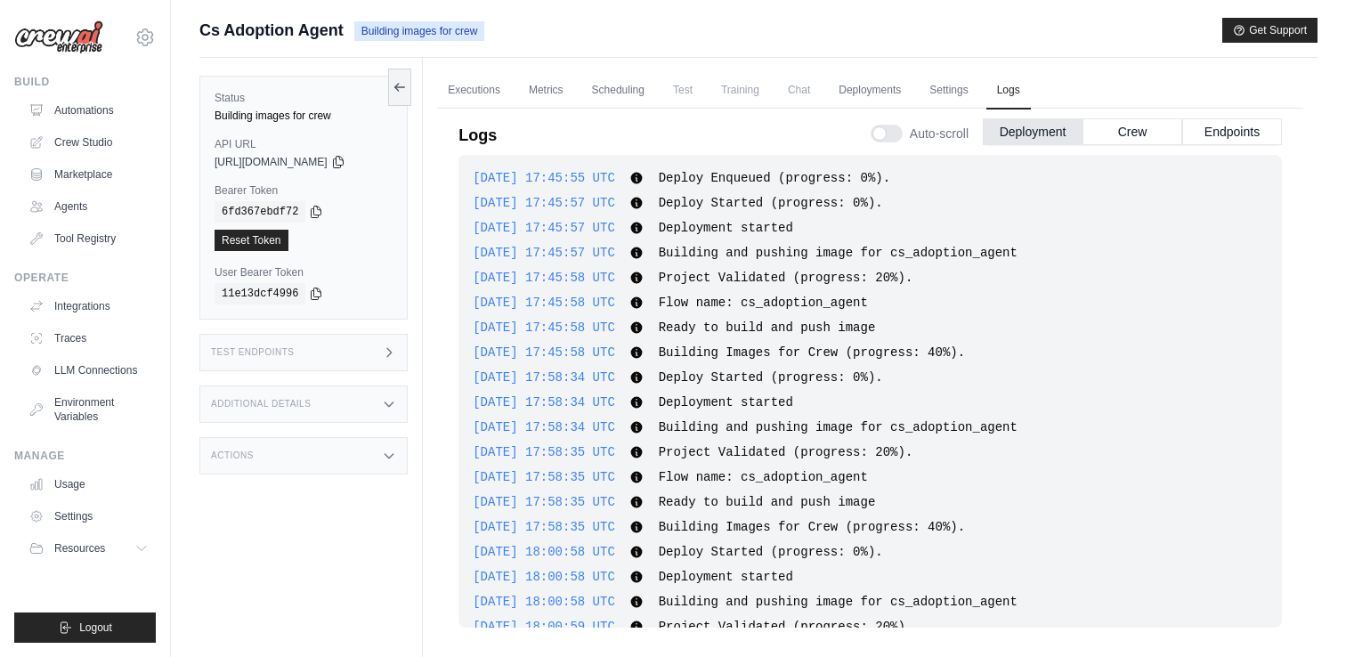
scroll to position [645, 0]
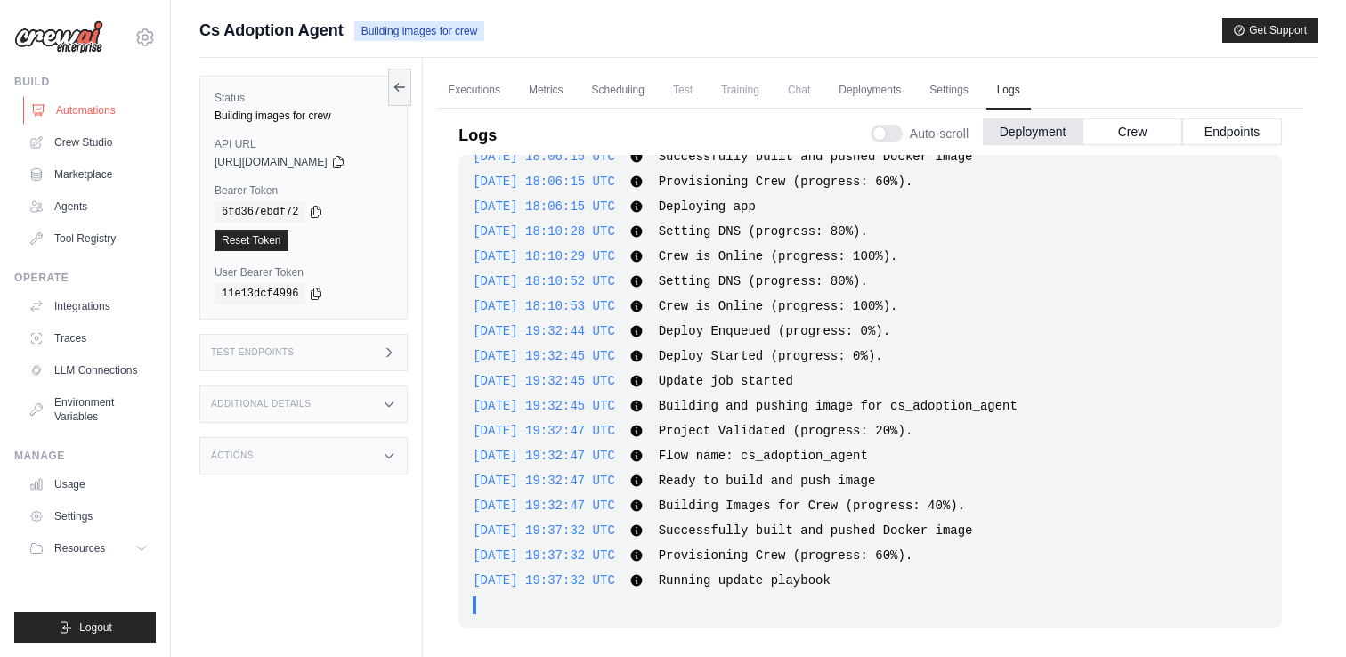
click at [99, 106] on link "Automations" at bounding box center [90, 110] width 134 height 28
